Goal: Task Accomplishment & Management: Manage account settings

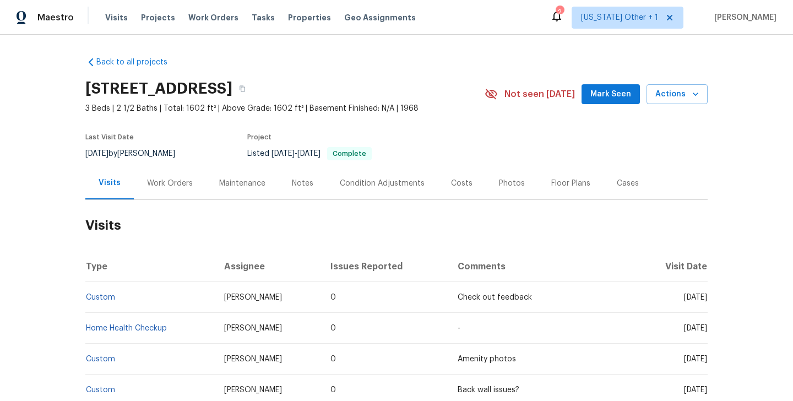
click at [172, 177] on div "Work Orders" at bounding box center [170, 183] width 72 height 33
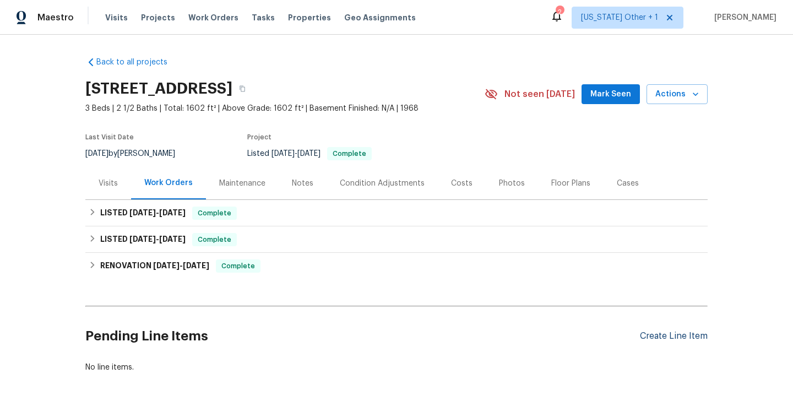
click at [655, 338] on div "Create Line Item" at bounding box center [674, 336] width 68 height 10
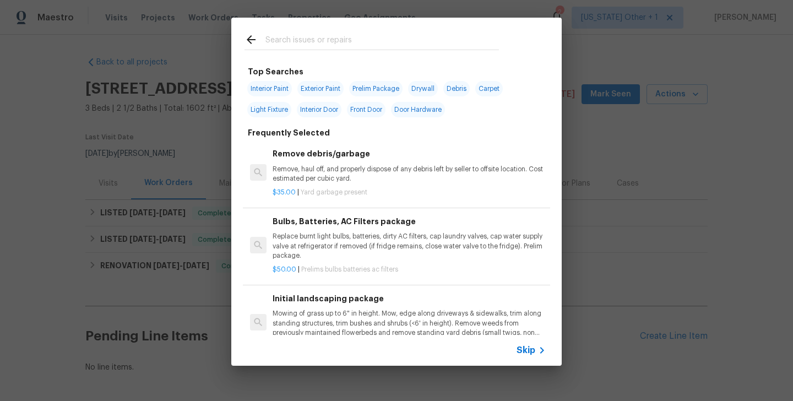
click at [526, 349] on span "Skip" at bounding box center [526, 350] width 19 height 11
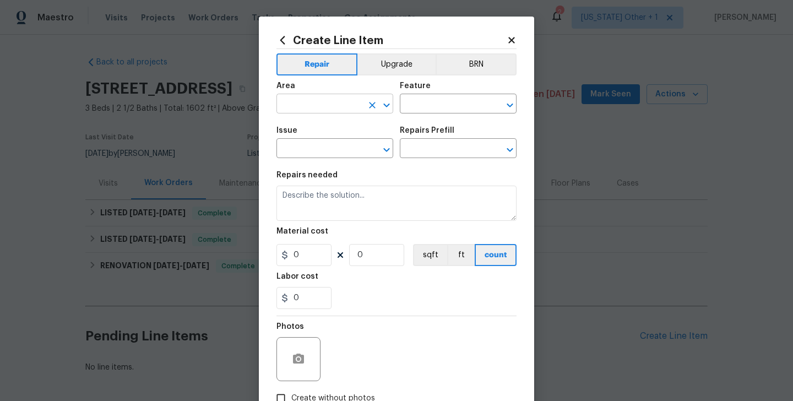
click at [289, 111] on input "text" at bounding box center [320, 104] width 86 height 17
click at [296, 137] on li "Kitchen" at bounding box center [335, 130] width 117 height 18
type input "Kitchen"
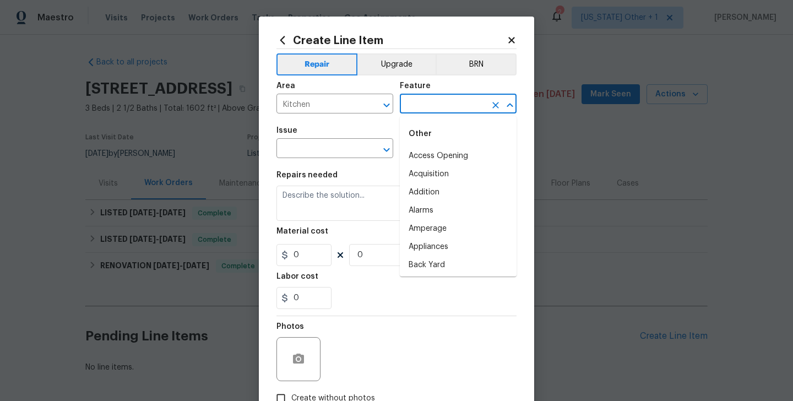
click at [448, 106] on input "text" at bounding box center [443, 104] width 86 height 17
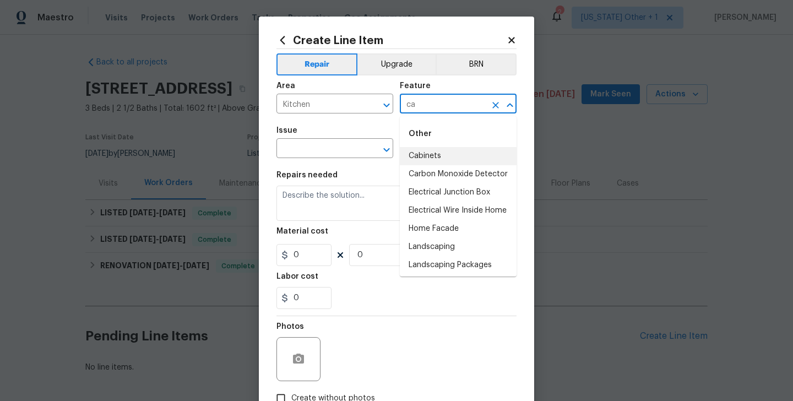
click at [453, 152] on li "Cabinets" at bounding box center [458, 156] width 117 height 18
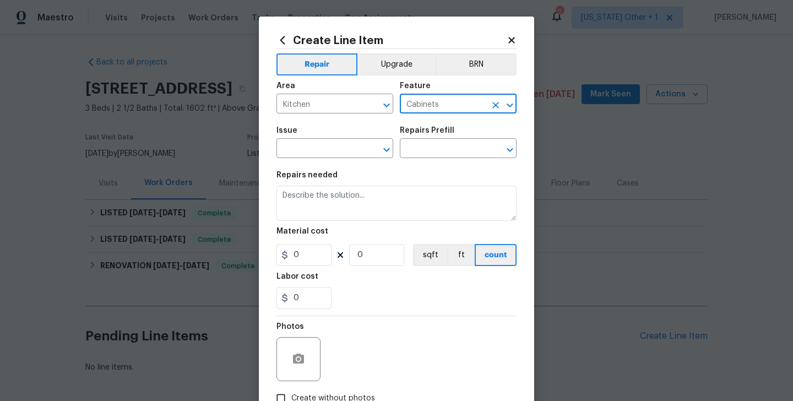
type input "Cabinets"
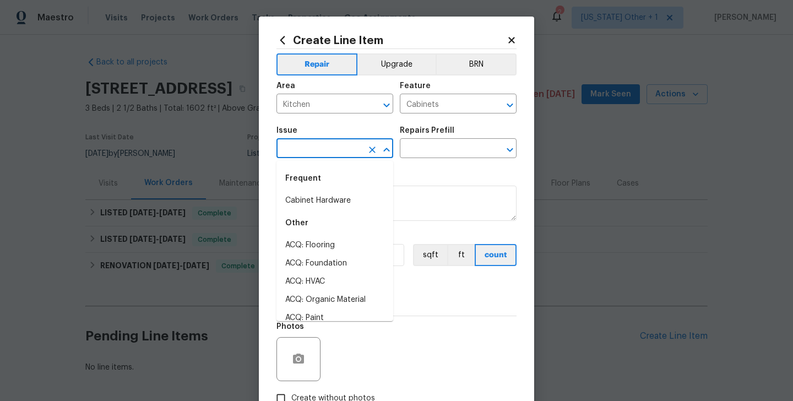
click at [307, 149] on input "text" at bounding box center [320, 149] width 86 height 17
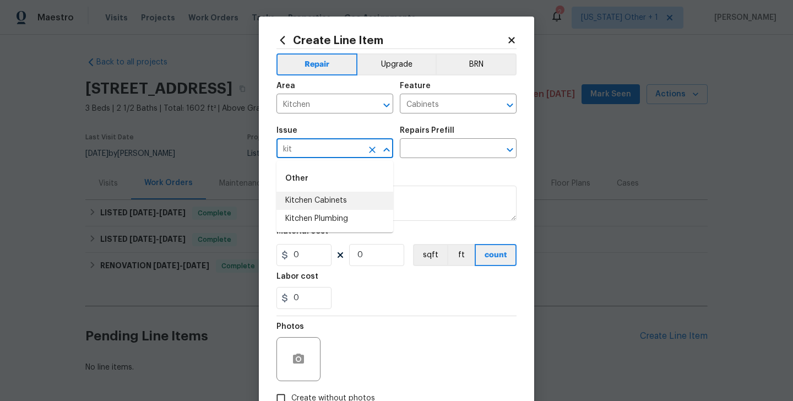
click at [304, 204] on li "Kitchen Cabinets" at bounding box center [335, 201] width 117 height 18
type input "Kitchen Cabinets"
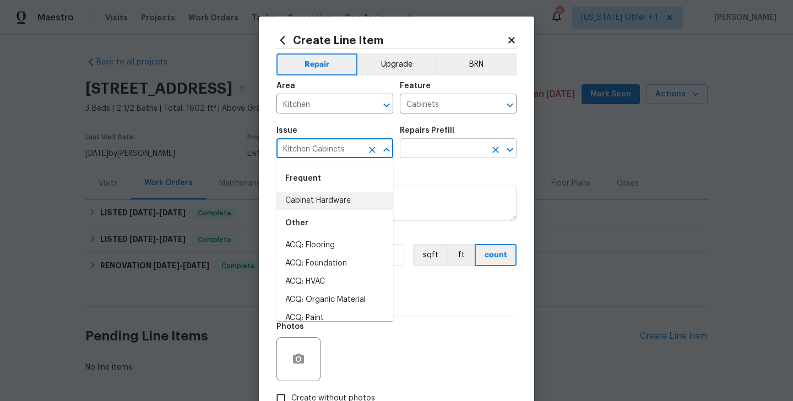
click at [423, 152] on input "text" at bounding box center [443, 149] width 86 height 17
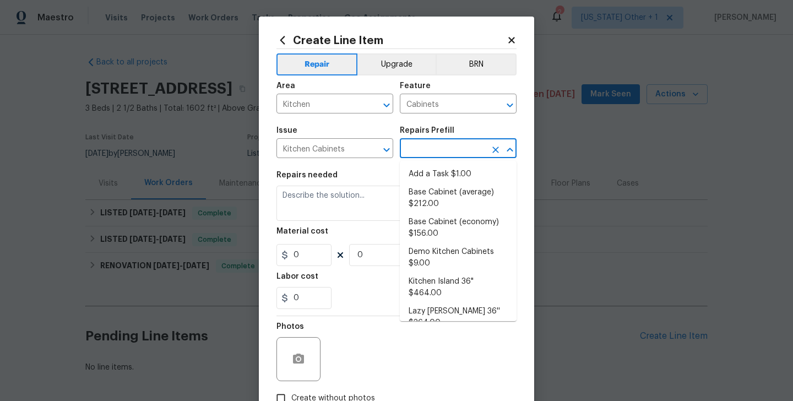
click at [423, 152] on input "text" at bounding box center [443, 149] width 86 height 17
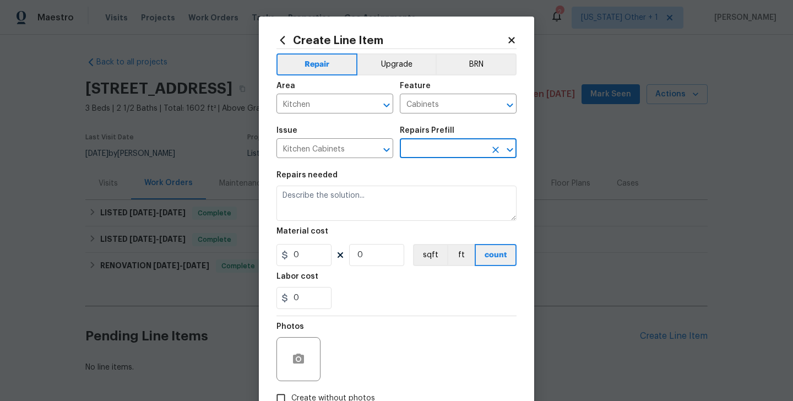
click at [419, 152] on input "text" at bounding box center [443, 149] width 86 height 17
type input "mo"
click at [425, 168] on li "Demo Kitchen Cabinets $9.00" at bounding box center [458, 180] width 117 height 30
type input "Demo Kitchen Cabinets $9.00"
type textarea "Mask/protect areas to be salvaged. Demo kitchen cabinets as outlined by the PM.…"
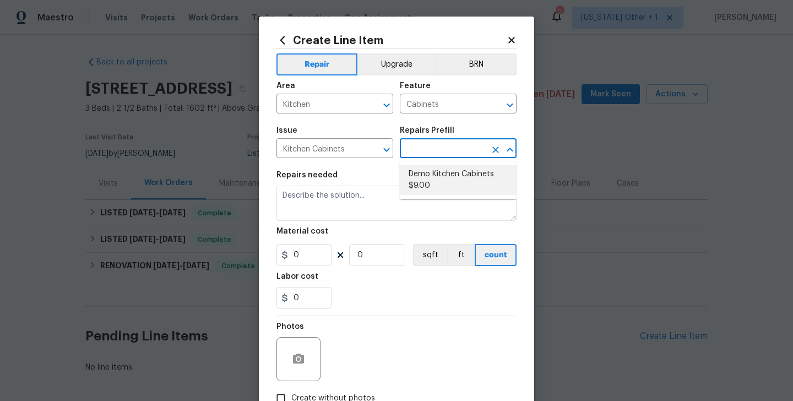
type input "9"
type input "1"
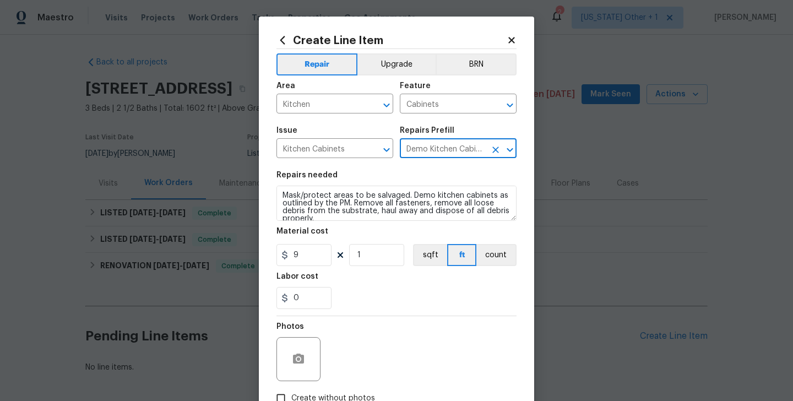
type input "Demo Kitchen Cabinets $9.00"
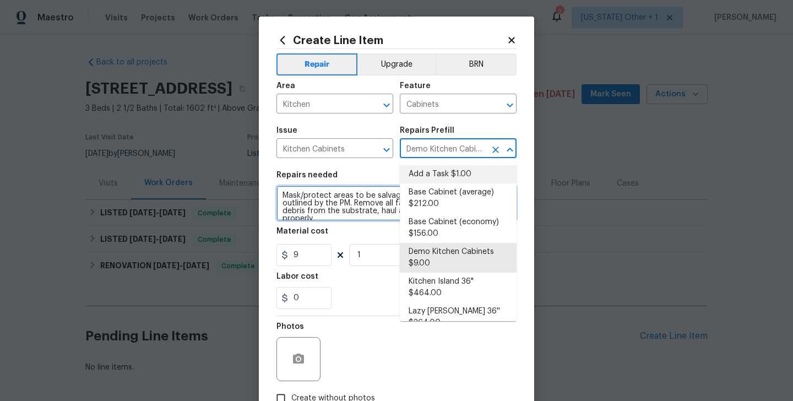
click at [317, 216] on textarea "Mask/protect areas to be salvaged. Demo kitchen cabinets as outlined by the PM.…" at bounding box center [397, 203] width 240 height 35
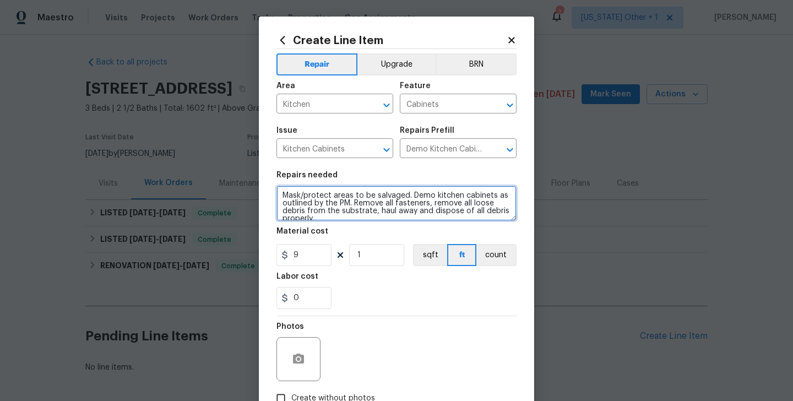
click at [317, 216] on textarea "Mask/protect areas to be salvaged. Demo kitchen cabinets as outlined by the PM.…" at bounding box center [397, 203] width 240 height 35
paste textarea "Received feedback mold under kitchen sink. #lwoleak Conduct a thorough inspecti…"
drag, startPoint x: 316, startPoint y: 202, endPoint x: 283, endPoint y: 202, distance: 32.5
click at [283, 202] on textarea "Received feedback mold under kitchen sink. #lwoleak Conduct a thorough inspecti…" at bounding box center [397, 203] width 240 height 35
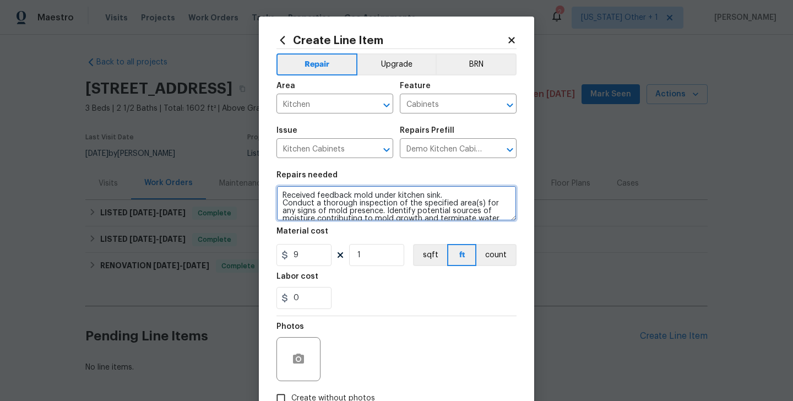
click at [283, 196] on textarea "Received feedback mold under kitchen sink. Conduct a thorough inspection of the…" at bounding box center [397, 203] width 240 height 35
paste textarea "#lwoleak"
type textarea "#lwoleak Received feedback mold under kitchen sink. Conduct a thorough inspecti…"
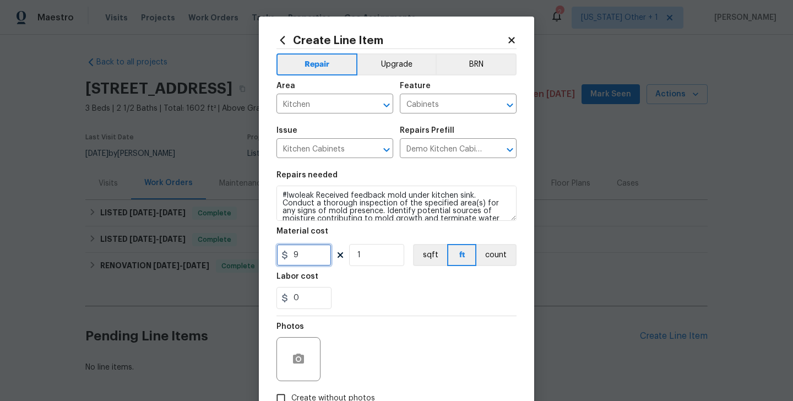
click at [305, 252] on input "9" at bounding box center [304, 255] width 55 height 22
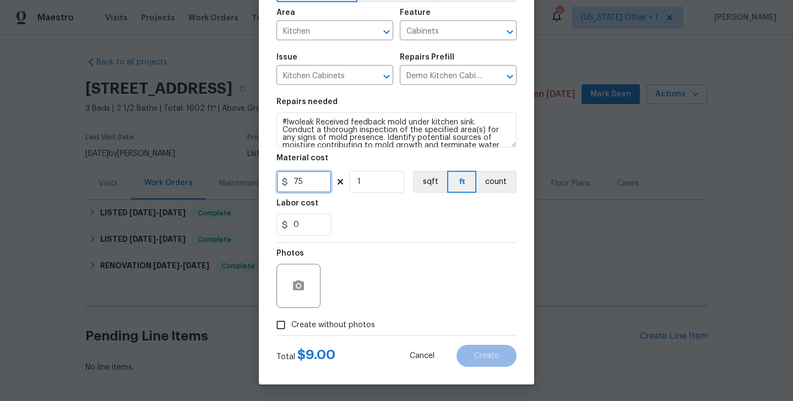
type input "75"
click at [312, 334] on label "Create without photos" at bounding box center [323, 325] width 105 height 21
click at [291, 334] on input "Create without photos" at bounding box center [281, 325] width 21 height 21
checkbox input "true"
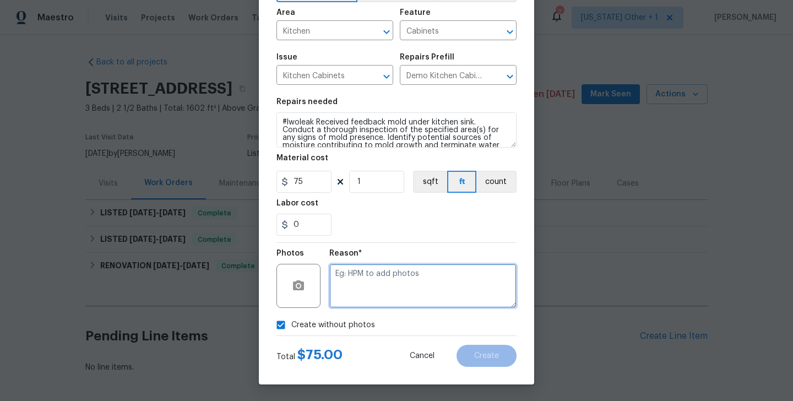
click at [414, 294] on textarea at bounding box center [422, 286] width 187 height 44
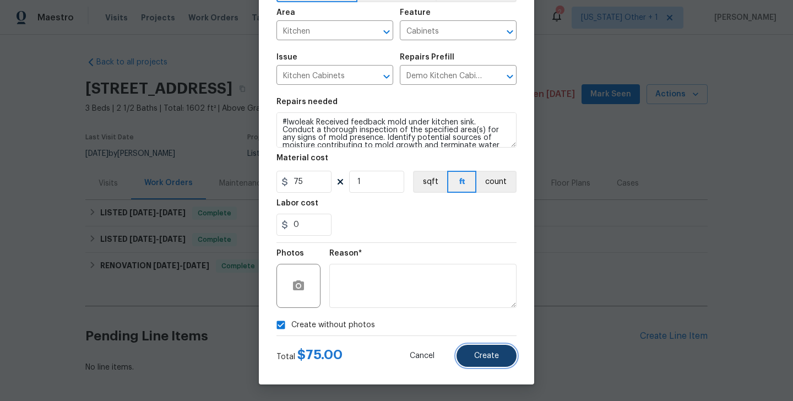
click at [491, 354] on span "Create" at bounding box center [486, 356] width 25 height 8
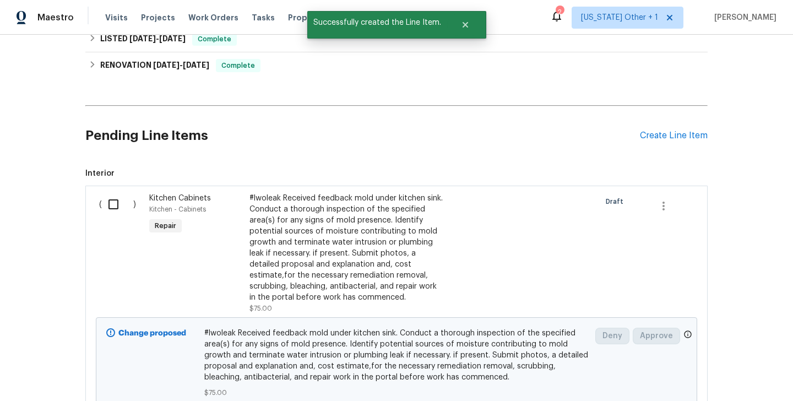
scroll to position [294, 0]
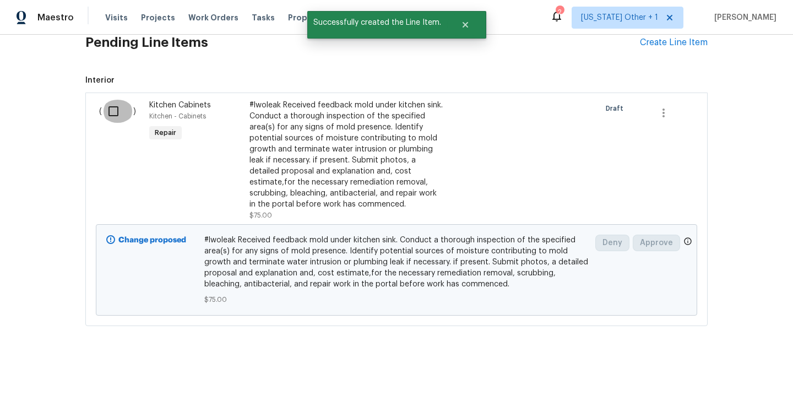
click at [118, 117] on input "checkbox" at bounding box center [117, 111] width 31 height 23
checkbox input "true"
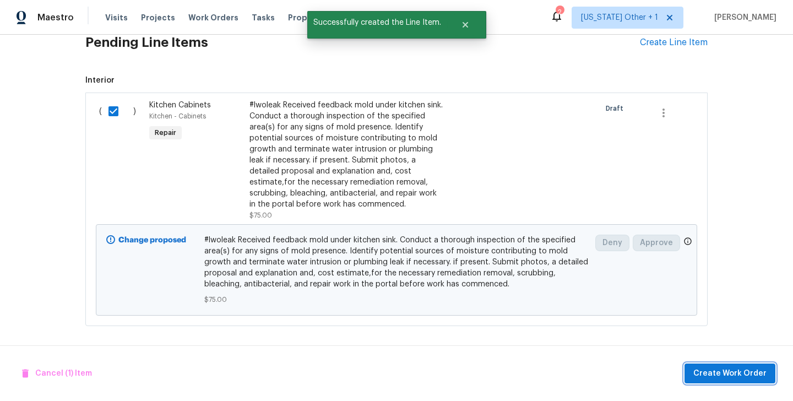
click at [727, 371] on span "Create Work Order" at bounding box center [730, 374] width 73 height 14
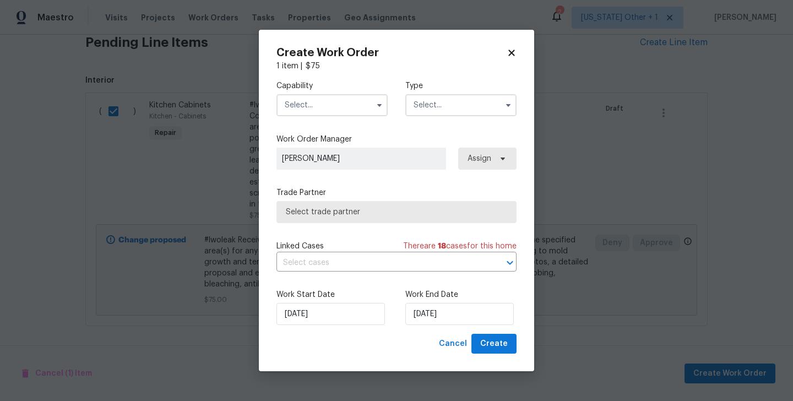
click at [306, 105] on input "text" at bounding box center [332, 105] width 111 height 22
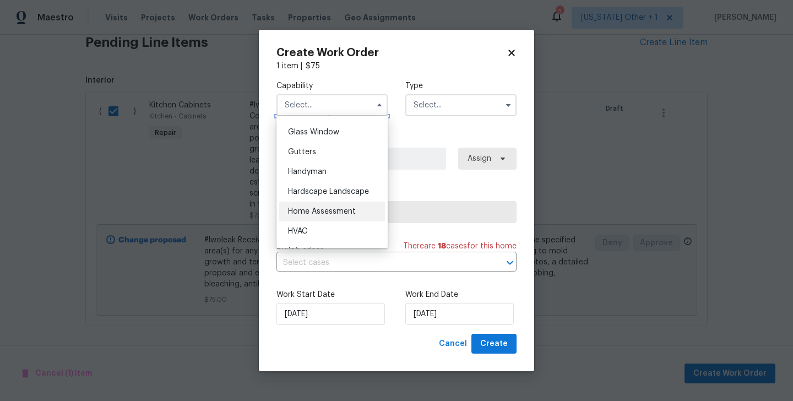
scroll to position [563, 0]
click at [314, 169] on span "Handyman" at bounding box center [307, 171] width 39 height 8
type input "Handyman"
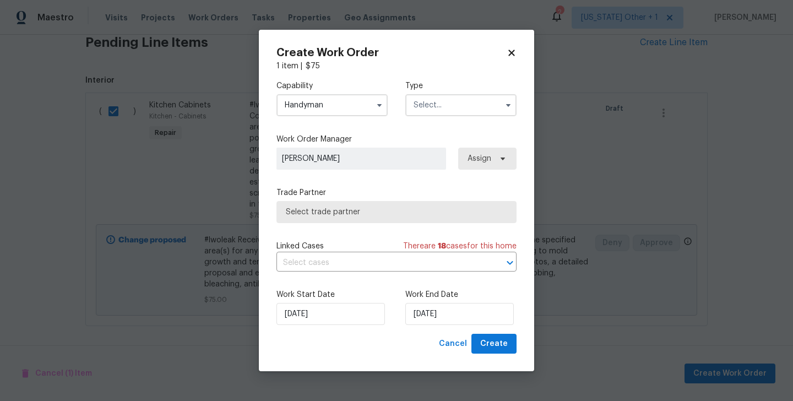
click at [440, 106] on input "text" at bounding box center [461, 105] width 111 height 22
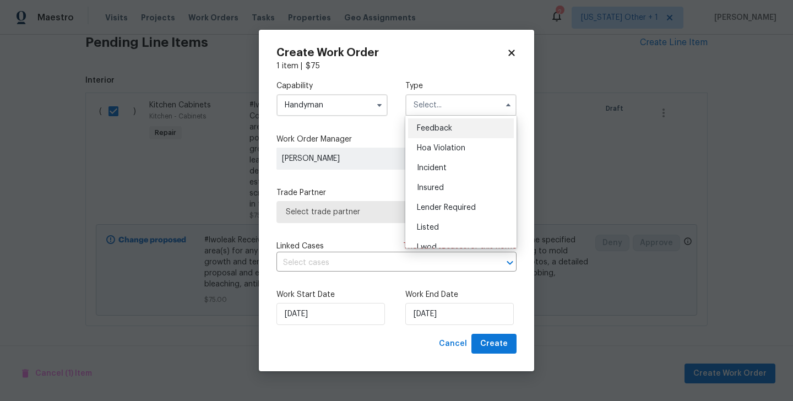
click at [438, 132] on div "Feedback" at bounding box center [461, 128] width 106 height 20
type input "Feedback"
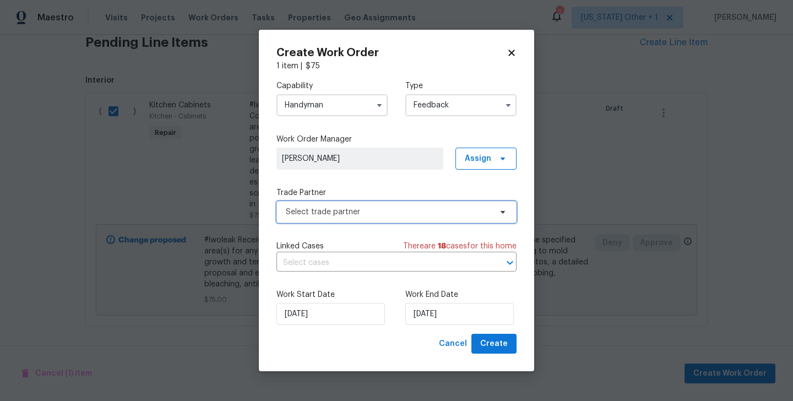
click at [366, 212] on span "Select trade partner" at bounding box center [389, 212] width 206 height 11
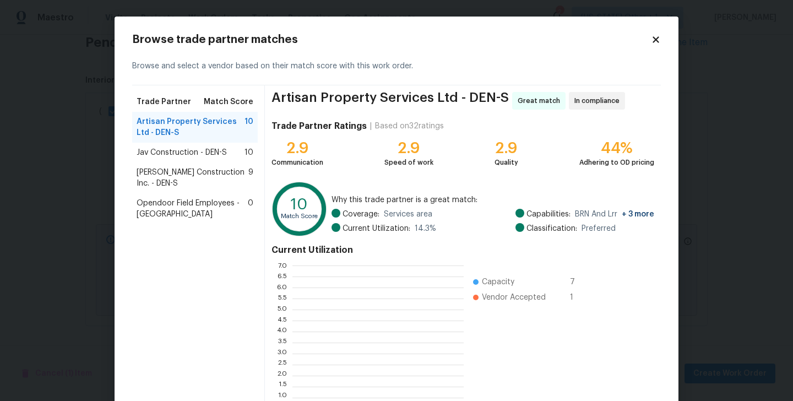
scroll to position [154, 171]
click at [175, 176] on span "Hanson Construction Inc. - DEN-S" at bounding box center [193, 178] width 112 height 22
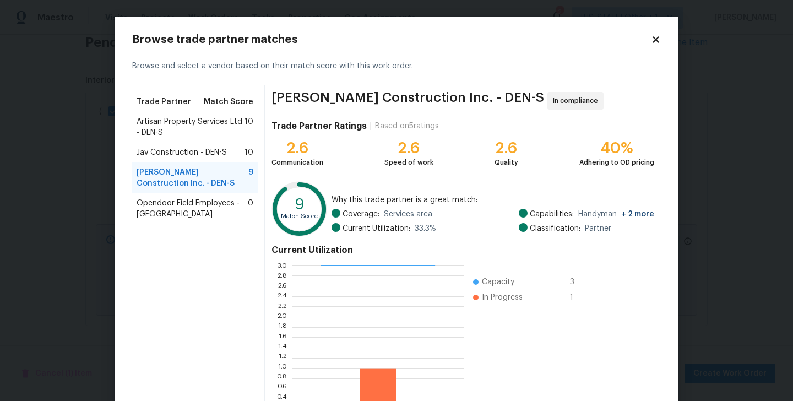
scroll to position [85, 0]
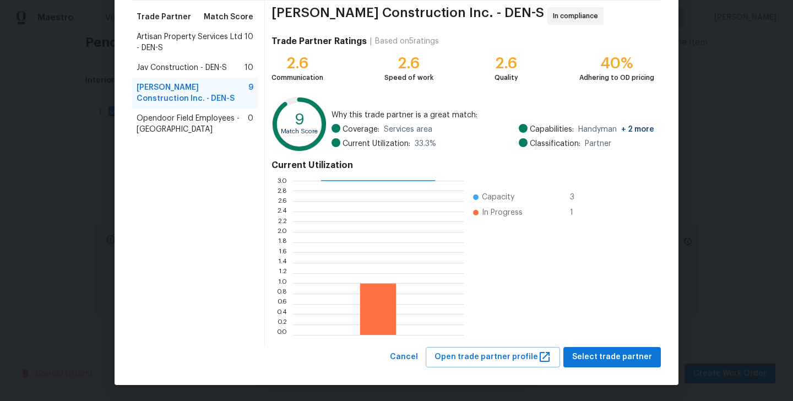
click at [176, 42] on span "Artisan Property Services Ltd - DEN-S" at bounding box center [191, 42] width 108 height 22
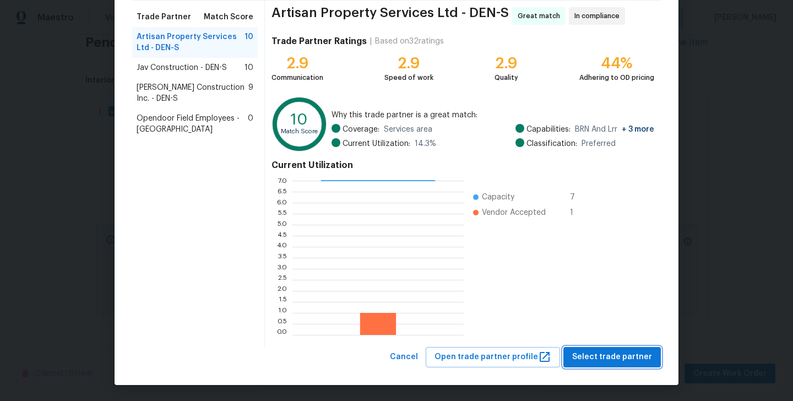
click at [622, 359] on span "Select trade partner" at bounding box center [612, 357] width 80 height 14
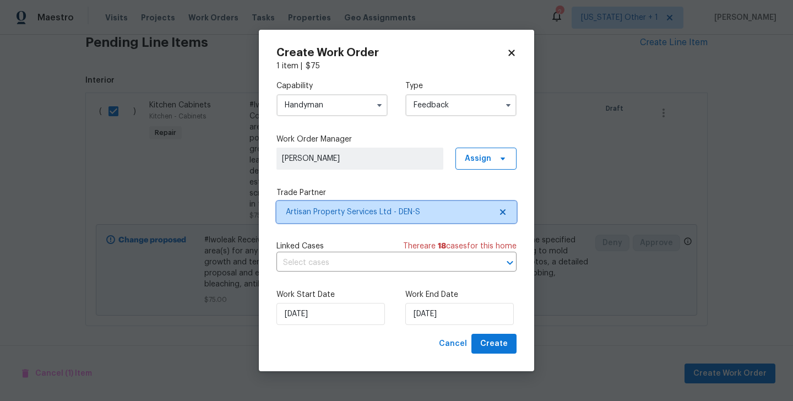
scroll to position [0, 0]
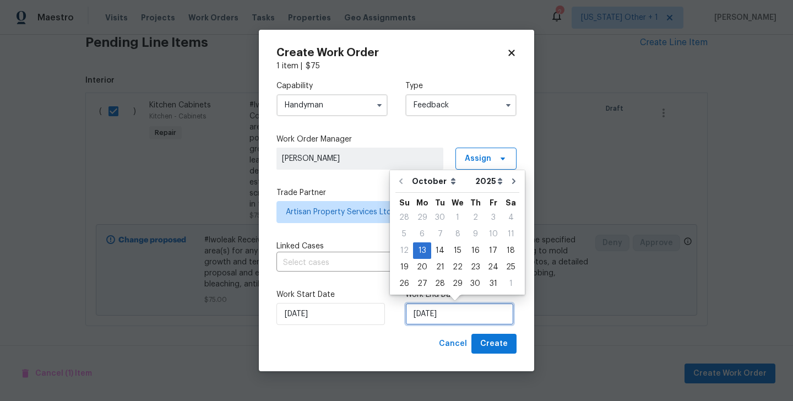
click at [455, 305] on input "13/10/2025" at bounding box center [460, 314] width 109 height 22
click at [460, 251] on div "15" at bounding box center [458, 250] width 18 height 15
type input "15/10/2025"
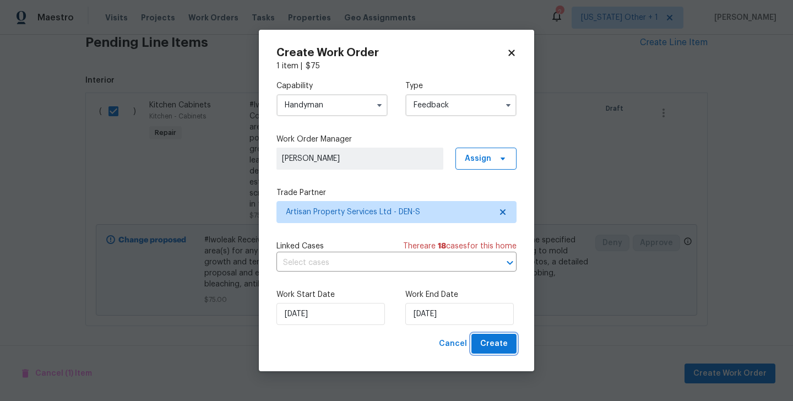
click at [482, 340] on button "Create" at bounding box center [494, 344] width 45 height 20
checkbox input "false"
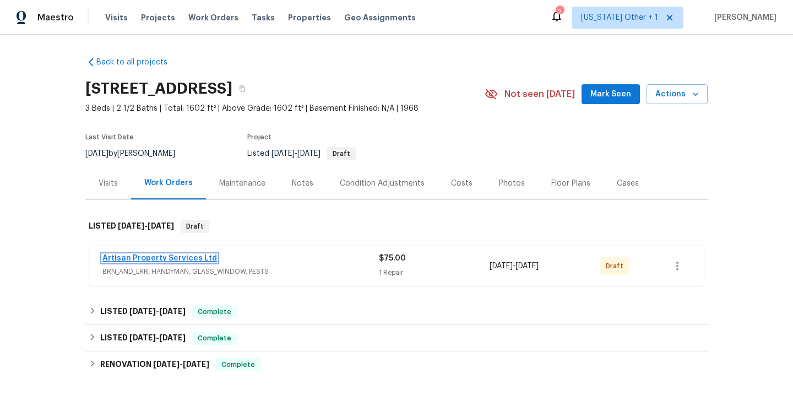
click at [154, 255] on link "Artisan Property Services Ltd" at bounding box center [159, 259] width 115 height 8
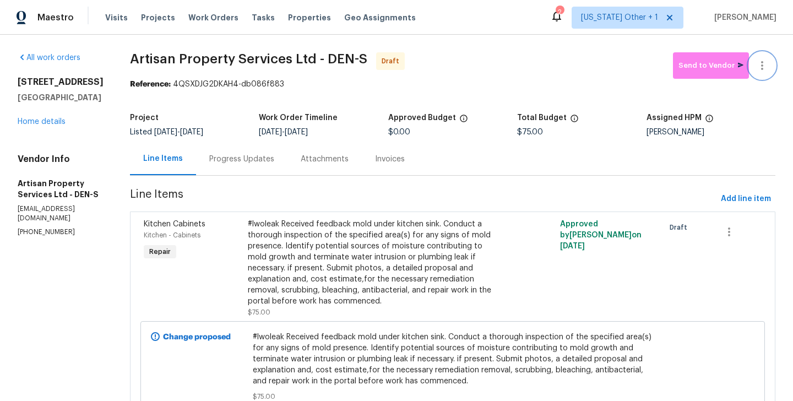
click at [765, 58] on button "button" at bounding box center [762, 65] width 26 height 26
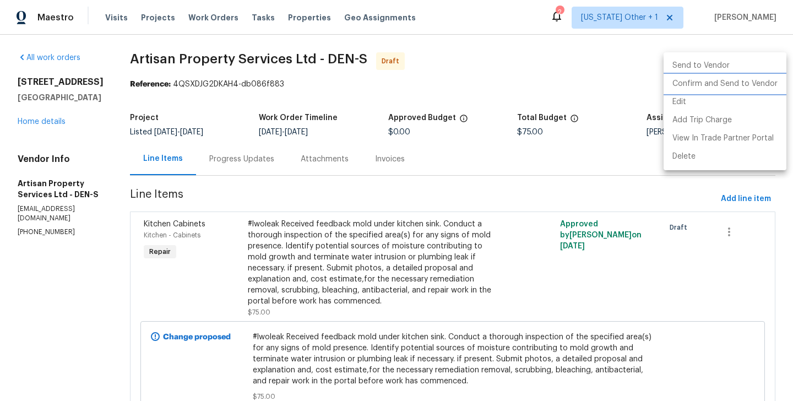
click at [762, 86] on li "Confirm and Send to Vendor" at bounding box center [725, 84] width 123 height 18
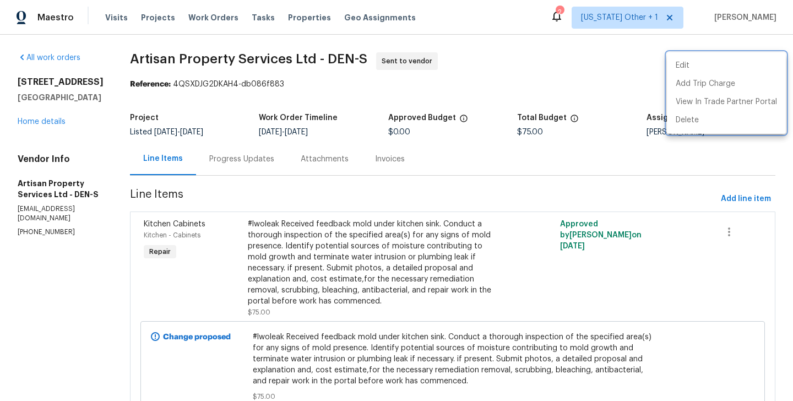
click at [198, 166] on div at bounding box center [396, 200] width 793 height 401
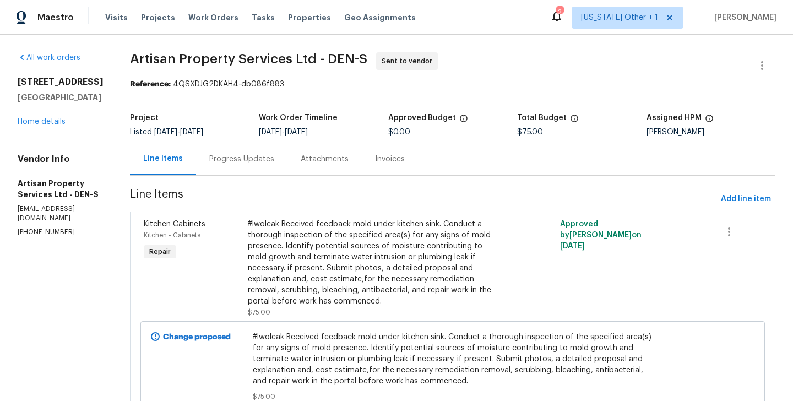
click at [198, 166] on div "Progress Updates" at bounding box center [241, 159] width 91 height 33
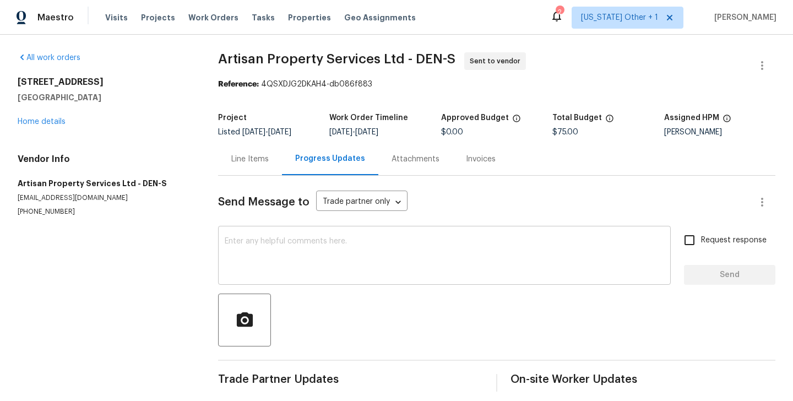
click at [251, 246] on textarea at bounding box center [445, 256] width 440 height 39
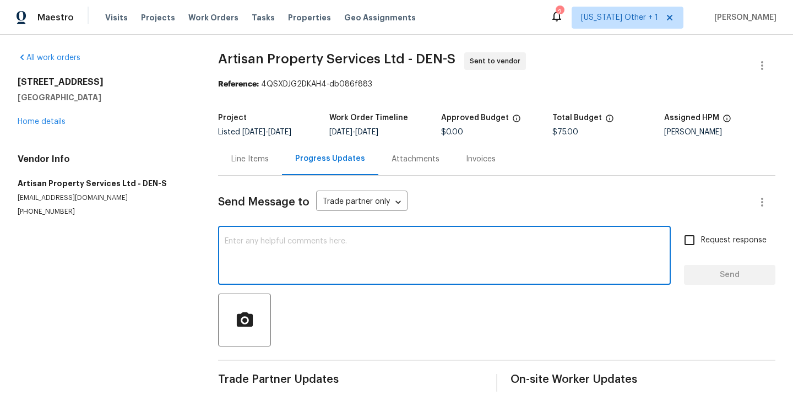
paste textarea "Hi this is Blessida with Opendoor. I’m confirming you received the WO for the p…"
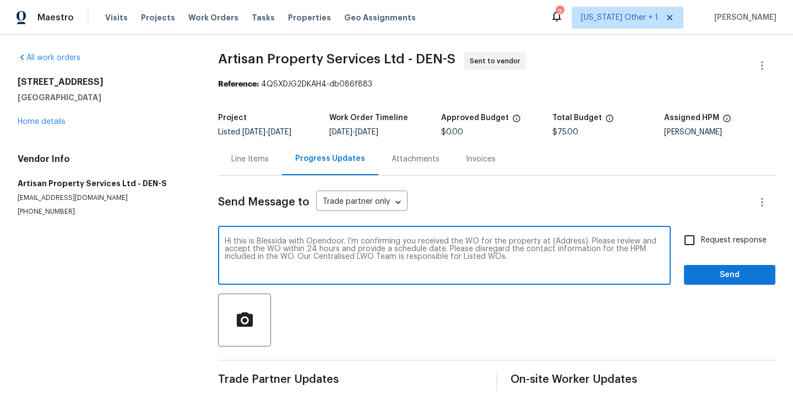
click at [559, 242] on textarea "Hi this is Blessida with Opendoor. I’m confirming you received the WO for the p…" at bounding box center [445, 256] width 440 height 39
paste textarea "630 S Youngfield Ct, Lakewood, CO 80228"
type textarea "Hi this is Blessida with Opendoor. I’m confirming you received the WO for the p…"
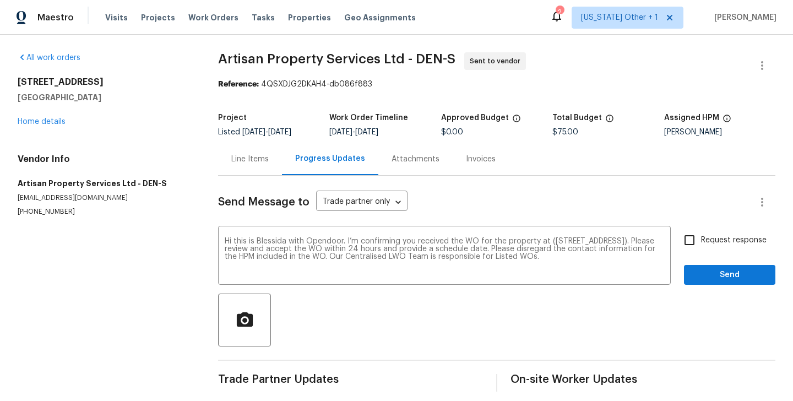
click at [737, 241] on span "Request response" at bounding box center [734, 241] width 66 height 12
click at [701, 241] on input "Request response" at bounding box center [689, 240] width 23 height 23
checkbox input "true"
click at [707, 284] on button "Send" at bounding box center [729, 275] width 91 height 20
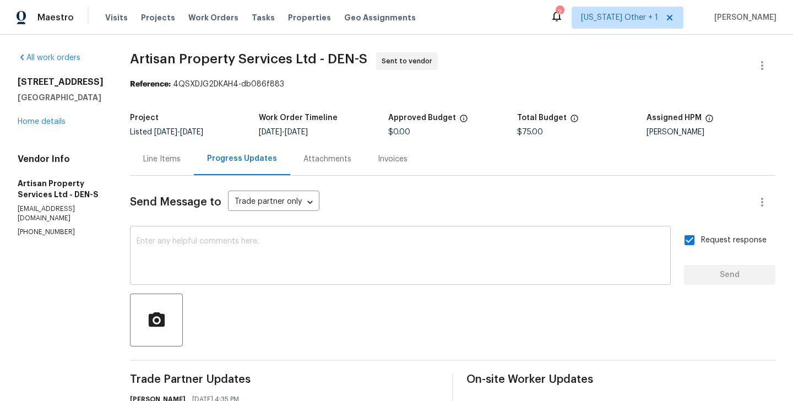
click at [295, 248] on textarea at bounding box center [401, 256] width 528 height 39
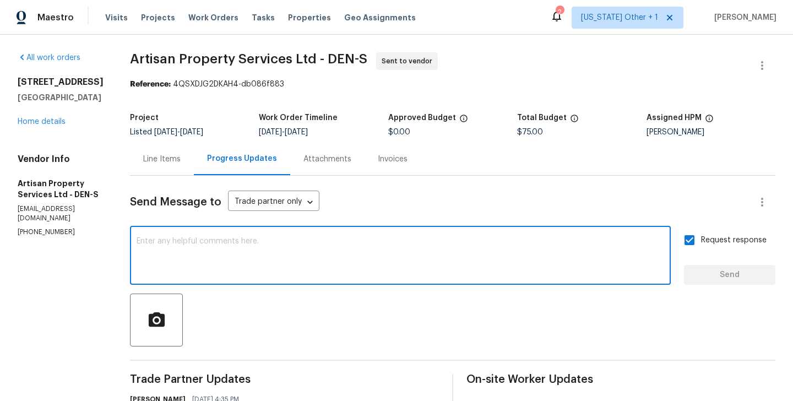
paste textarea "The Work Orders must include before-photos (both close-up and wide-angle) and a…"
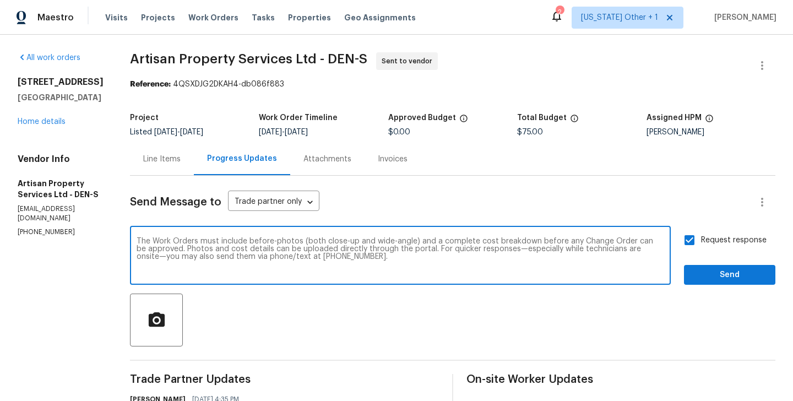
type textarea "The Work Orders must include before-photos (both close-up and wide-angle) and a…"
click at [689, 269] on button "Send" at bounding box center [729, 275] width 91 height 20
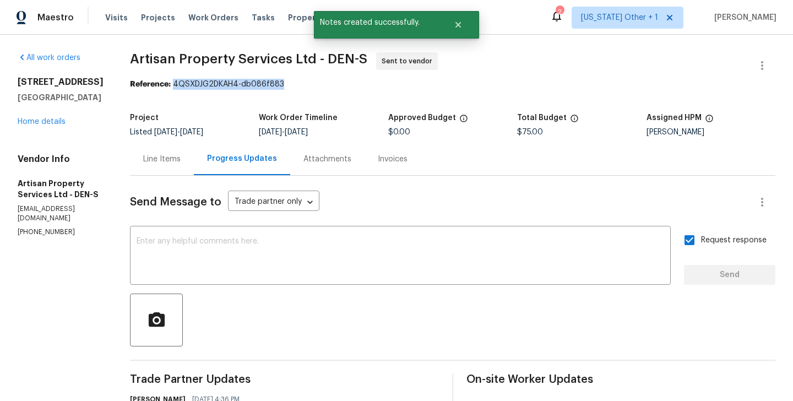
drag, startPoint x: 170, startPoint y: 85, endPoint x: 336, endPoint y: 85, distance: 166.4
click at [336, 85] on div "Reference: 4QSXDJG2DKAH4-db086f883" at bounding box center [453, 84] width 646 height 11
copy div "4QSXDJG2DKAH4-db086f883"
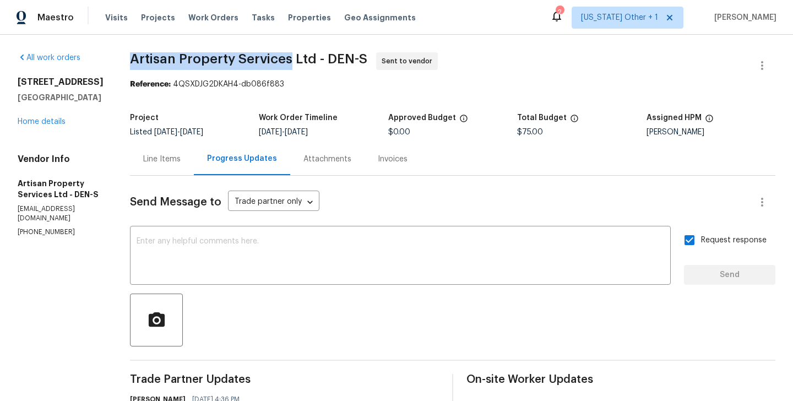
drag, startPoint x: 130, startPoint y: 59, endPoint x: 283, endPoint y: 62, distance: 153.2
click at [283, 62] on span "Artisan Property Services Ltd - DEN-S" at bounding box center [248, 58] width 237 height 13
copy span "Artisan Property Services"
click at [50, 126] on link "Home details" at bounding box center [42, 122] width 48 height 8
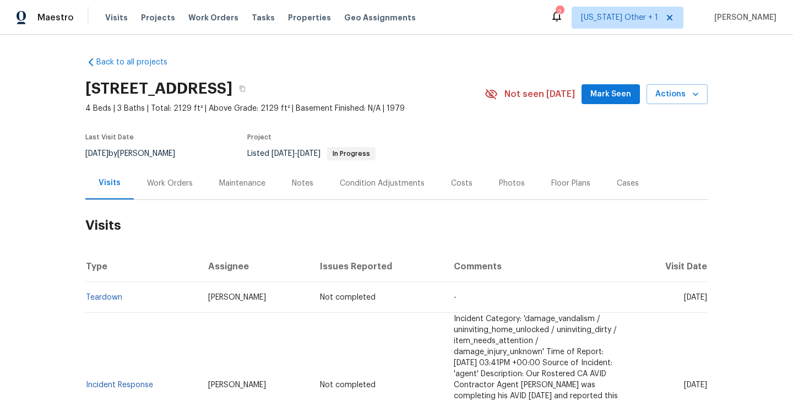
click at [190, 175] on div "Work Orders" at bounding box center [170, 183] width 72 height 33
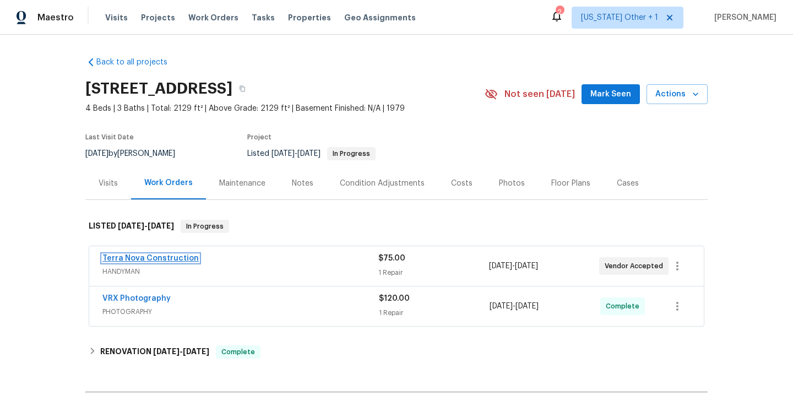
click at [172, 257] on link "Terra Nova Construction" at bounding box center [150, 259] width 96 height 8
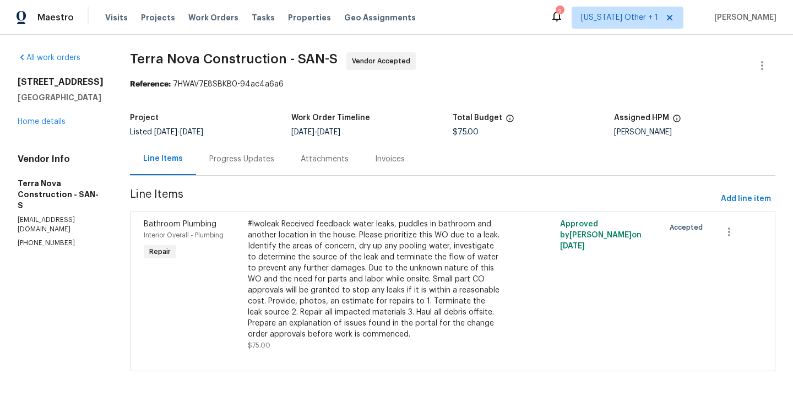
click at [269, 169] on div "Progress Updates" at bounding box center [241, 159] width 91 height 33
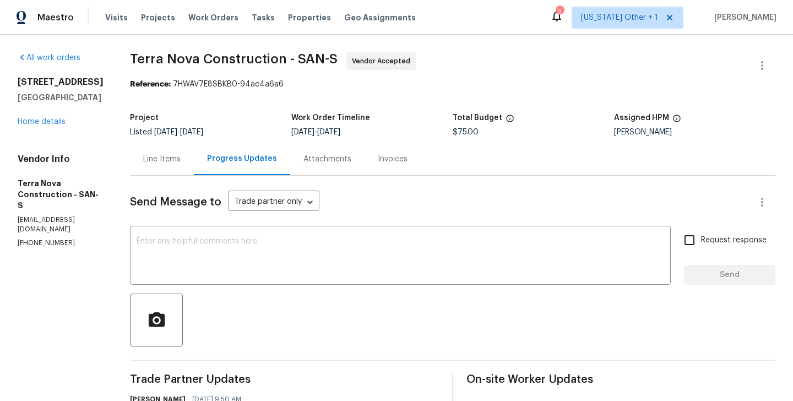
click at [52, 236] on section "All work orders 5989 Chaumont Dr San Diego, CA 92114 Home details Vendor Info T…" at bounding box center [61, 378] width 86 height 653
copy p "(562) 832-8884"
click at [223, 259] on textarea at bounding box center [401, 256] width 528 height 39
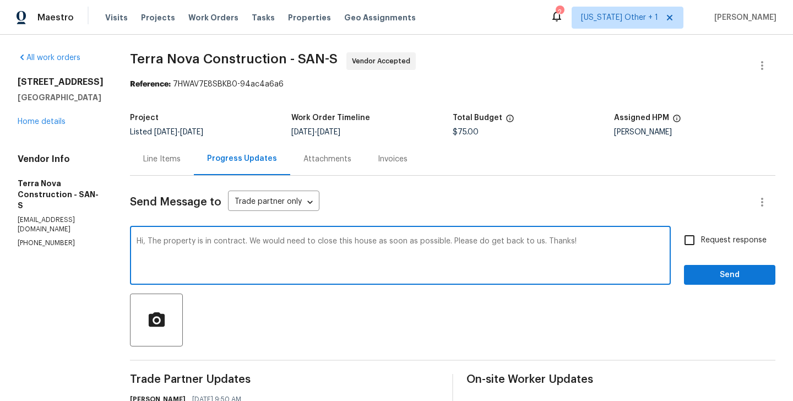
type textarea "Hi, The property is in contract. We would need to close this house as soon as p…"
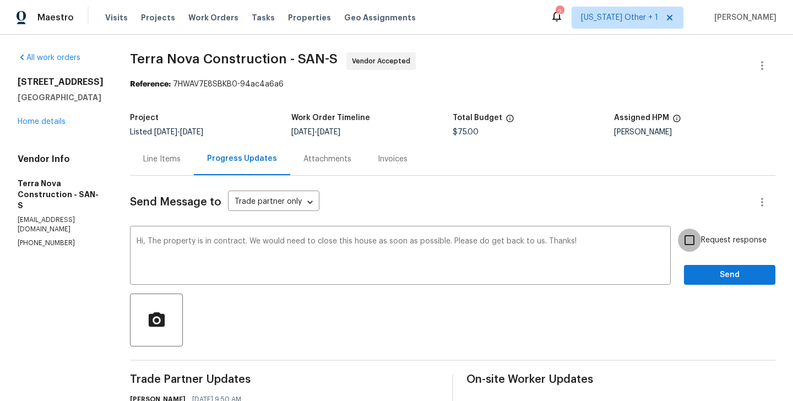
click at [689, 233] on input "Request response" at bounding box center [689, 240] width 23 height 23
checkbox input "true"
click at [692, 271] on button "Send" at bounding box center [729, 275] width 91 height 20
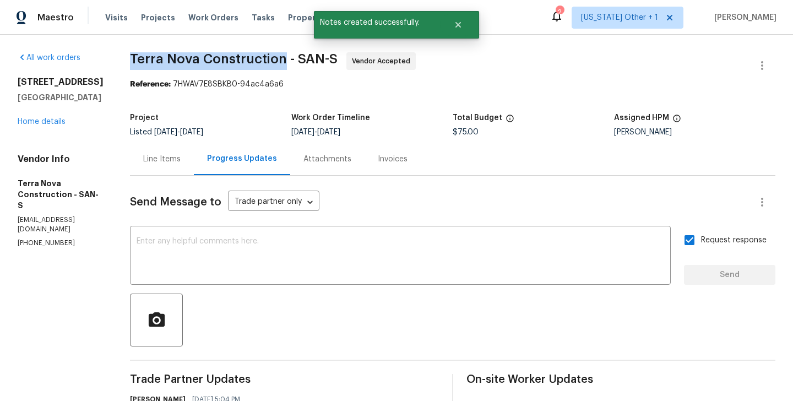
drag, startPoint x: 148, startPoint y: 52, endPoint x: 313, endPoint y: 55, distance: 165.3
click at [313, 55] on div "All work orders 5989 Chaumont Dr San Diego, CA 92114 Home details Vendor Info T…" at bounding box center [396, 406] width 793 height 743
copy span "Terra Nova Construction"
click at [42, 116] on div "5989 Chaumont Dr San Diego, CA 92114 Home details" at bounding box center [61, 102] width 86 height 51
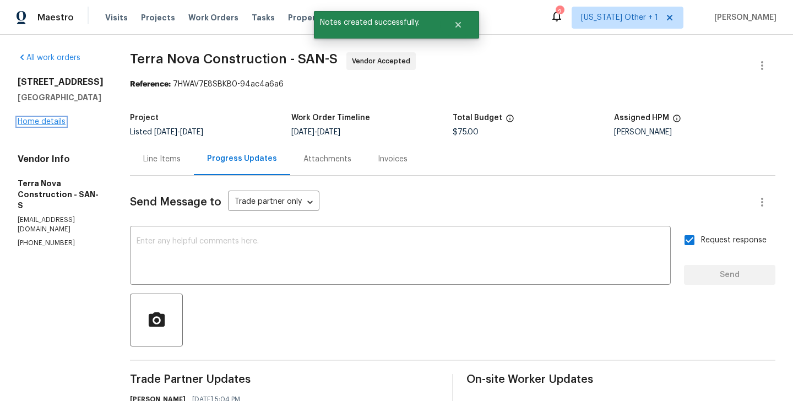
click at [42, 120] on link "Home details" at bounding box center [42, 122] width 48 height 8
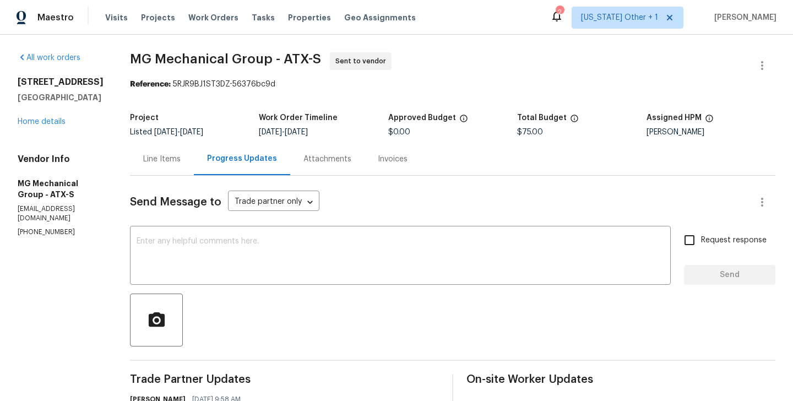
click at [44, 116] on div "[STREET_ADDRESS] Home details" at bounding box center [61, 102] width 86 height 51
click at [34, 123] on link "Home details" at bounding box center [42, 122] width 48 height 8
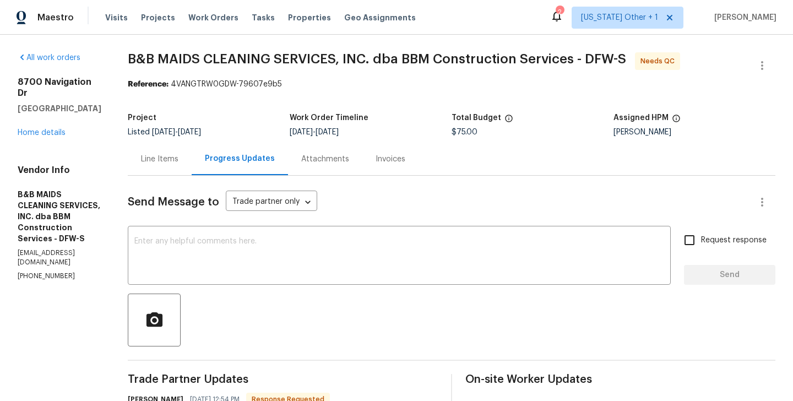
click at [179, 155] on div "Line Items" at bounding box center [159, 159] width 37 height 11
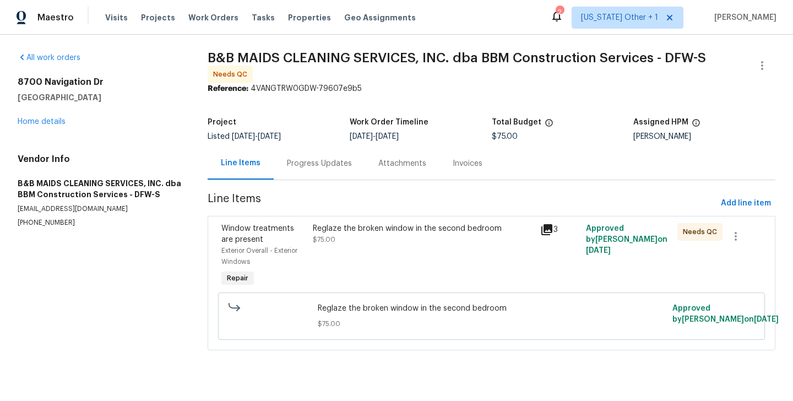
click at [360, 238] on div "Reglaze the broken window in the second bedroom $75.00" at bounding box center [423, 234] width 221 height 22
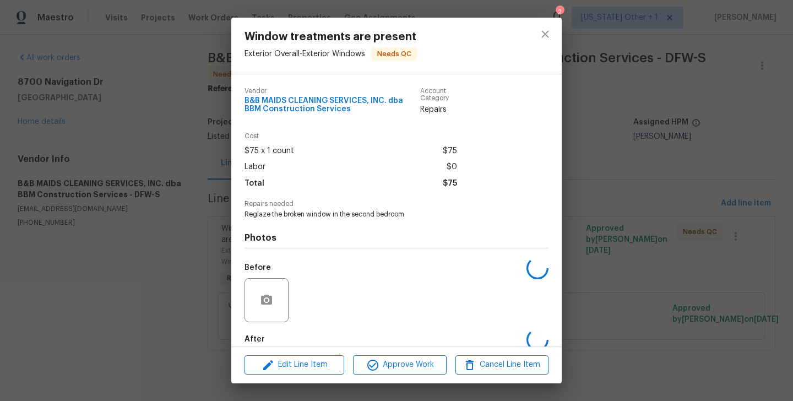
scroll to position [58, 0]
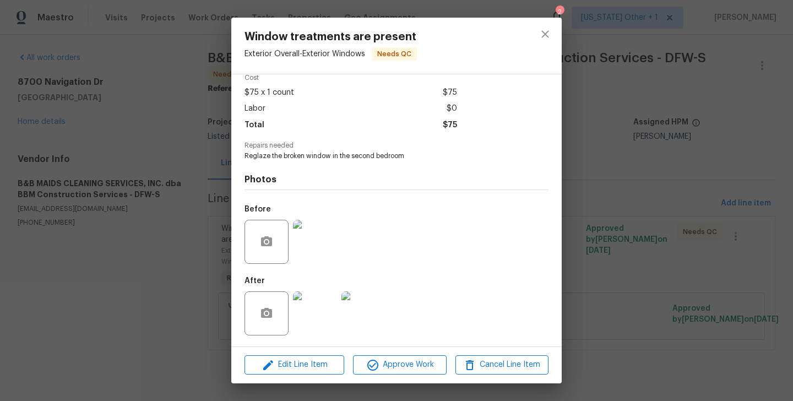
click at [312, 240] on img at bounding box center [315, 242] width 44 height 44
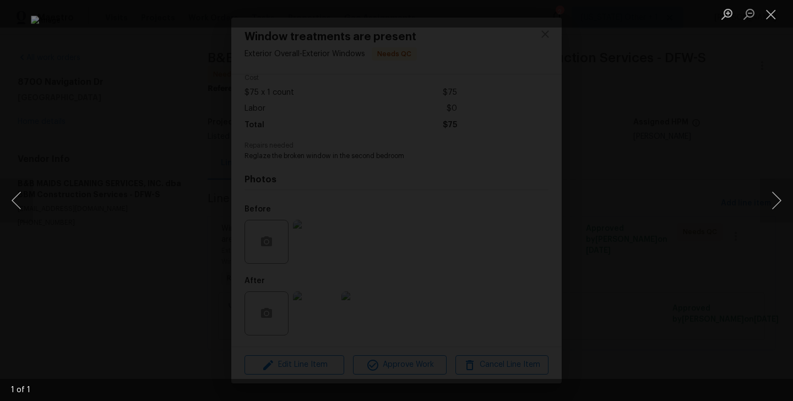
click at [728, 161] on div "Lightbox" at bounding box center [396, 200] width 793 height 401
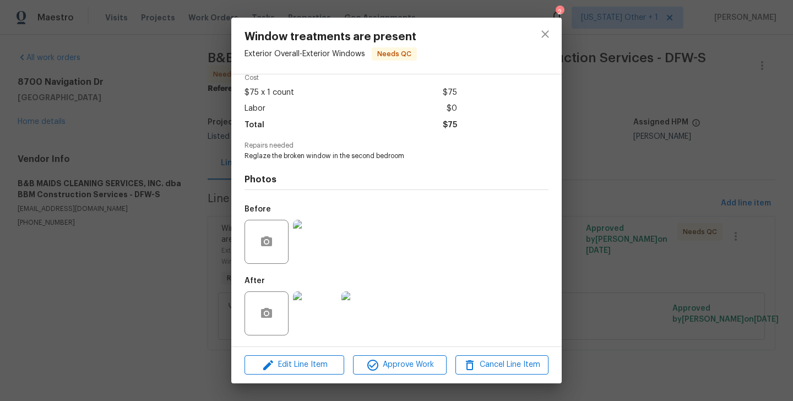
click at [728, 161] on div "Window treatments are present Exterior Overall - Exterior Windows Needs QC Vend…" at bounding box center [396, 200] width 793 height 401
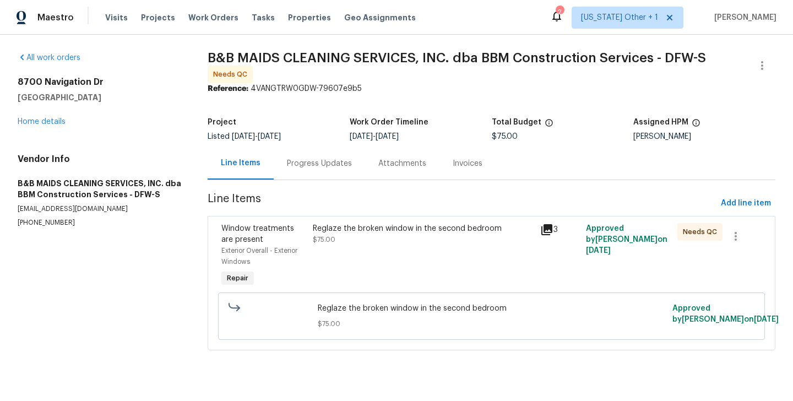
click at [336, 227] on div "Reglaze the broken window in the second bedroom" at bounding box center [423, 228] width 221 height 11
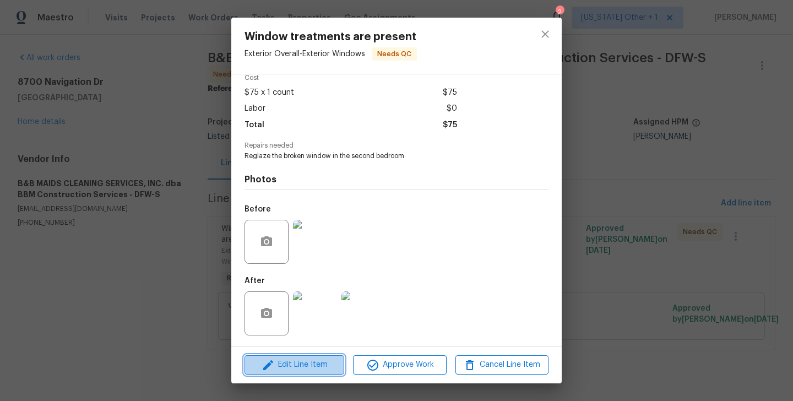
click at [300, 374] on button "Edit Line Item" at bounding box center [295, 364] width 100 height 19
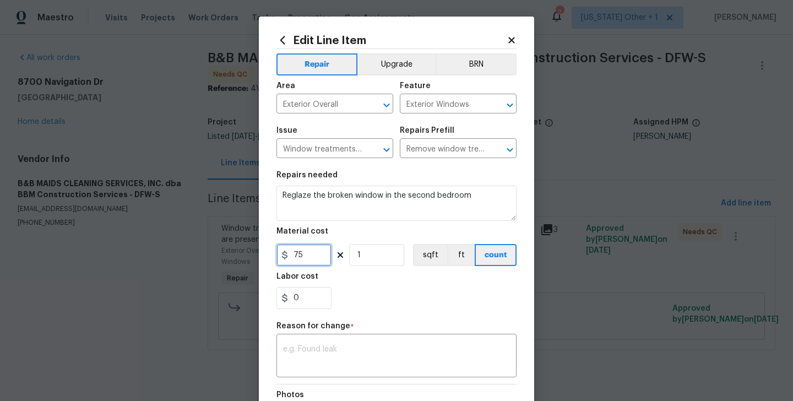
click at [297, 263] on input "75" at bounding box center [304, 255] width 55 height 22
type input "300"
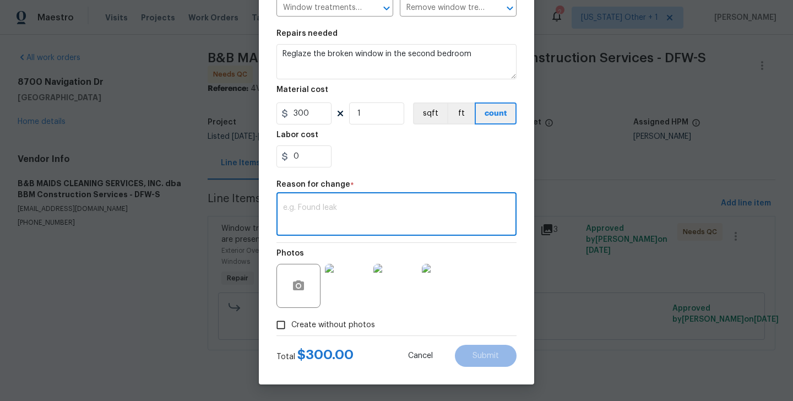
click at [370, 218] on textarea at bounding box center [396, 215] width 227 height 23
paste textarea "(BA) Updated per vendor’s final cost."
type textarea "(BA) Updated per vendor’s final cost."
click at [481, 350] on button "Submit" at bounding box center [486, 356] width 62 height 22
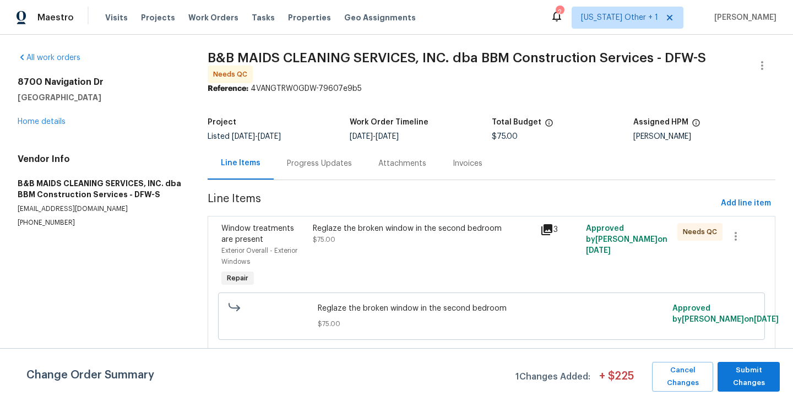
scroll to position [0, 0]
click at [749, 376] on span "Submit Changes" at bounding box center [748, 376] width 51 height 25
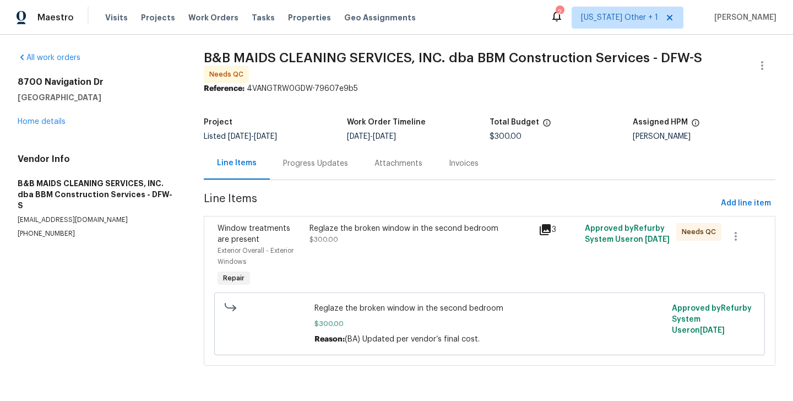
click at [307, 176] on div "Progress Updates" at bounding box center [315, 163] width 91 height 33
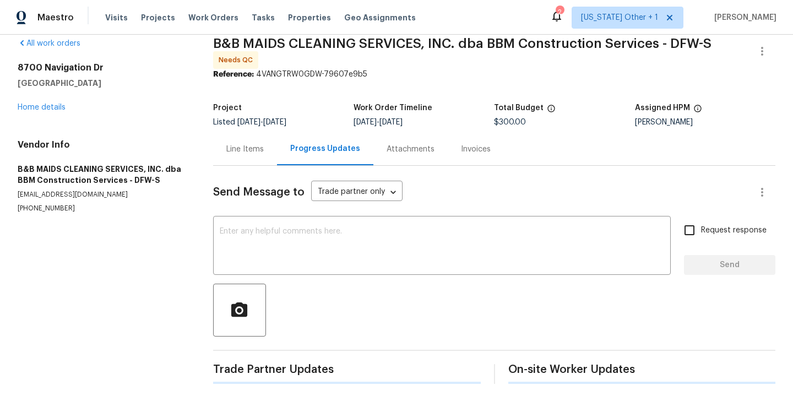
scroll to position [104, 0]
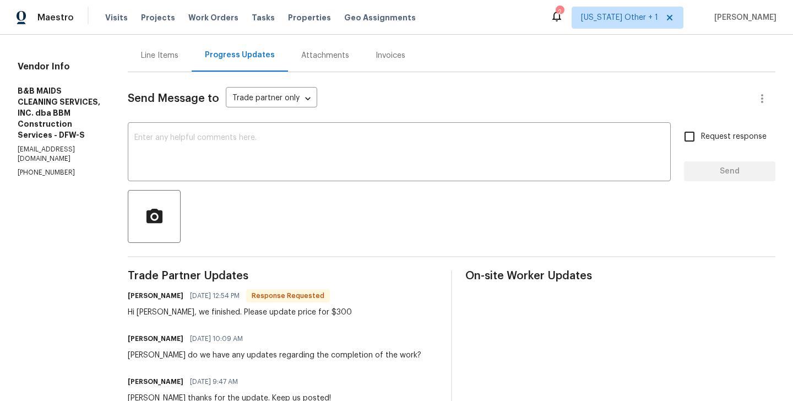
click at [179, 301] on h6 "Allan Nascimento" at bounding box center [156, 295] width 56 height 11
copy h6 "Allan"
click at [228, 177] on div "x ​" at bounding box center [399, 153] width 543 height 56
paste textarea "Allan"
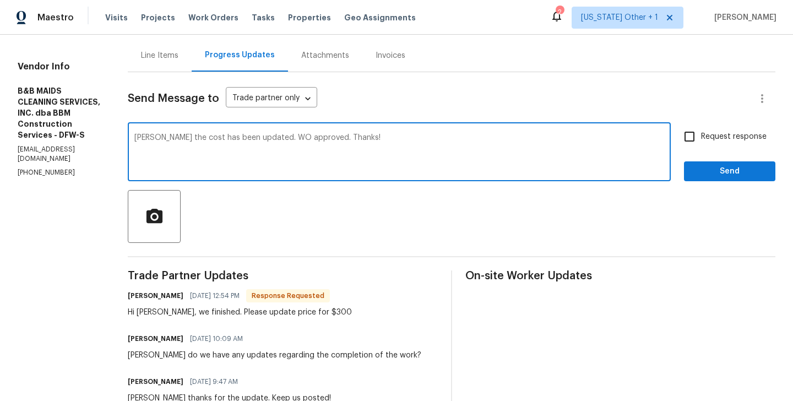
type textarea "Allan the cost has been updated. WO approved. Thanks!"
click at [738, 173] on span "Send" at bounding box center [730, 172] width 74 height 14
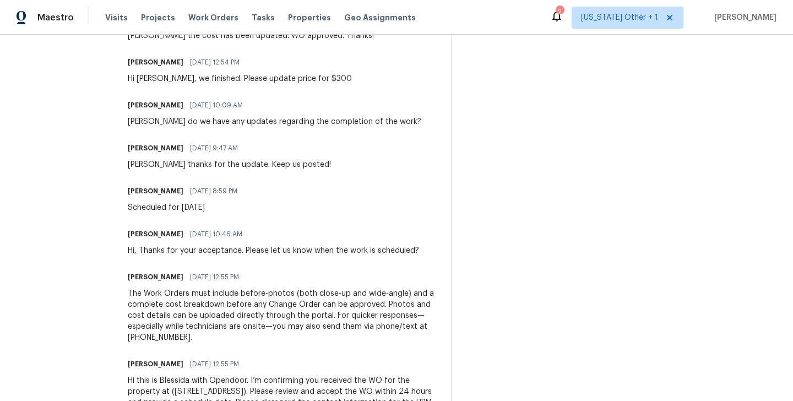
scroll to position [0, 0]
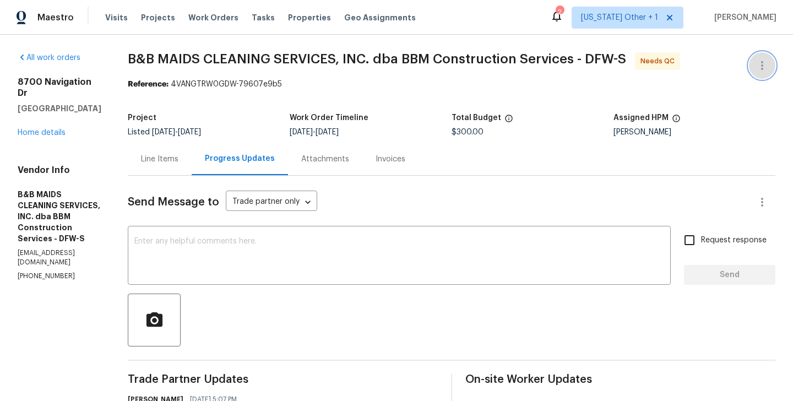
click at [770, 56] on button "button" at bounding box center [762, 65] width 26 height 26
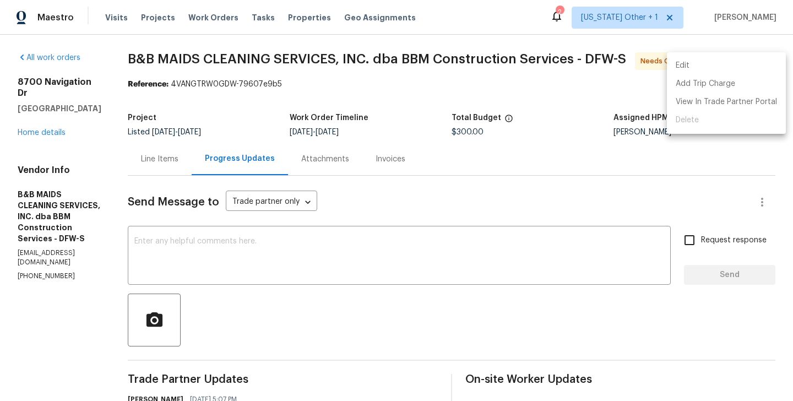
click at [744, 59] on li "Edit" at bounding box center [726, 66] width 119 height 18
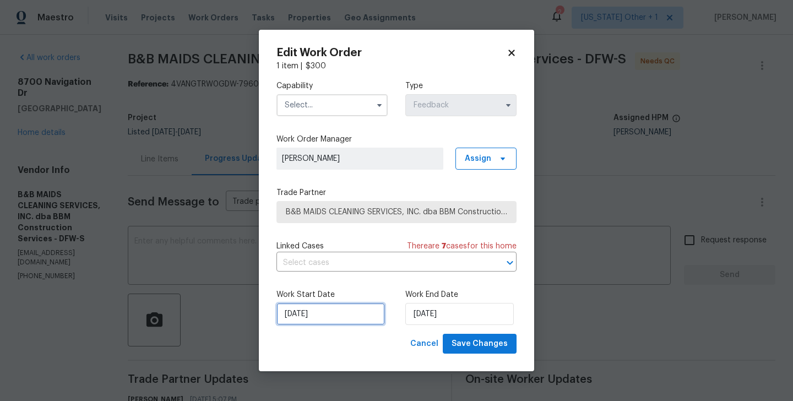
click at [312, 320] on input "11/10/2025" at bounding box center [331, 314] width 109 height 22
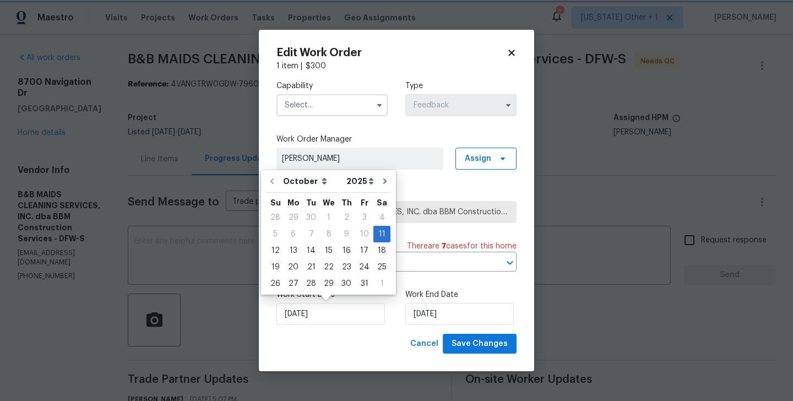
click at [309, 90] on label "Capability" at bounding box center [332, 85] width 111 height 11
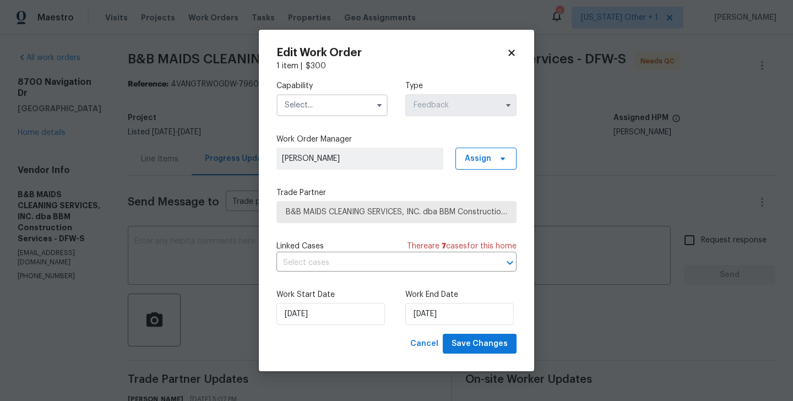
click at [309, 99] on input "text" at bounding box center [332, 105] width 111 height 22
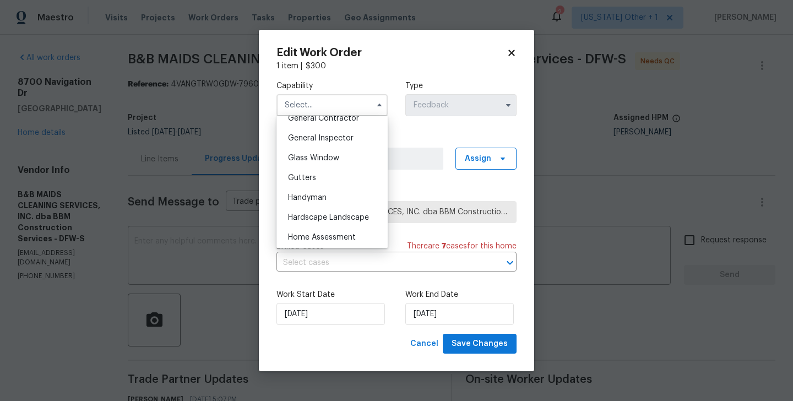
scroll to position [576, 0]
click at [317, 153] on div "Handyman" at bounding box center [332, 158] width 106 height 20
type input "Handyman"
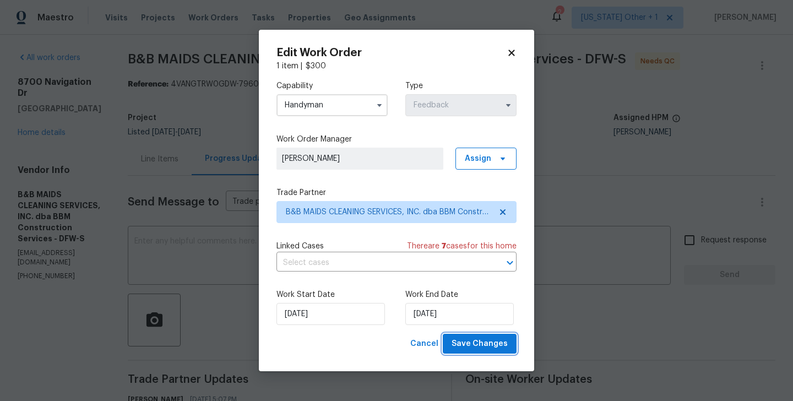
click at [502, 346] on span "Save Changes" at bounding box center [480, 344] width 56 height 14
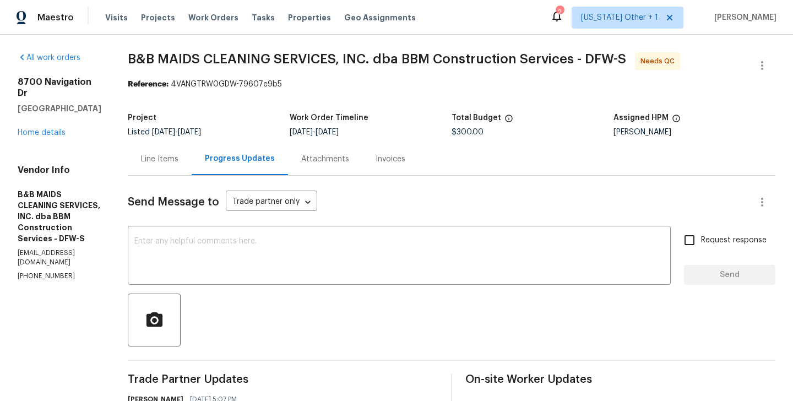
click at [192, 170] on div "Line Items" at bounding box center [160, 159] width 64 height 33
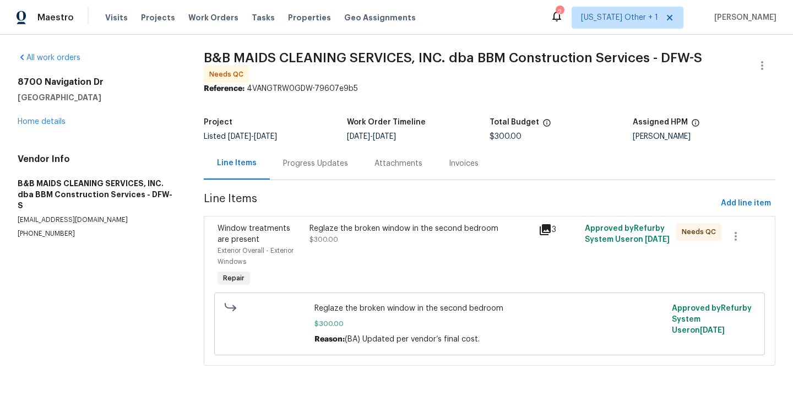
click at [390, 227] on div "Reglaze the broken window in the second bedroom" at bounding box center [421, 228] width 223 height 11
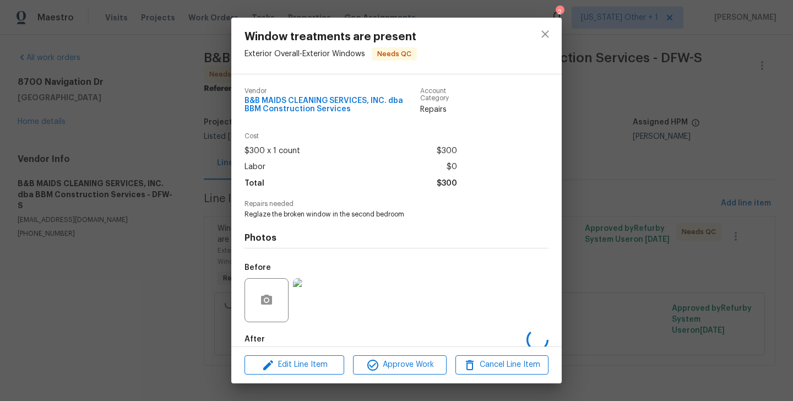
scroll to position [58, 0]
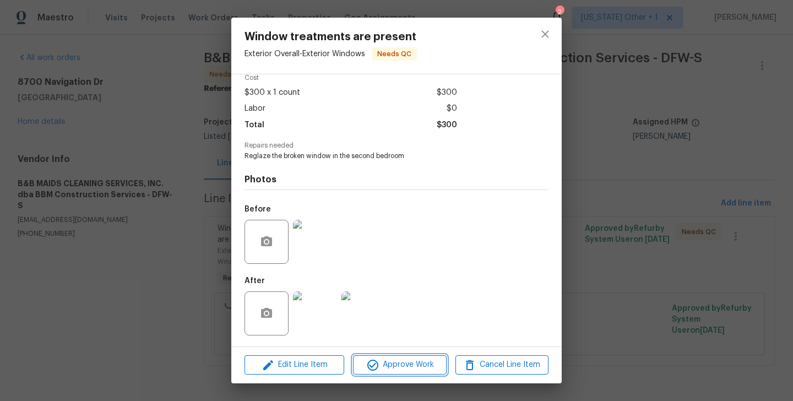
click at [386, 364] on span "Approve Work" at bounding box center [399, 365] width 87 height 14
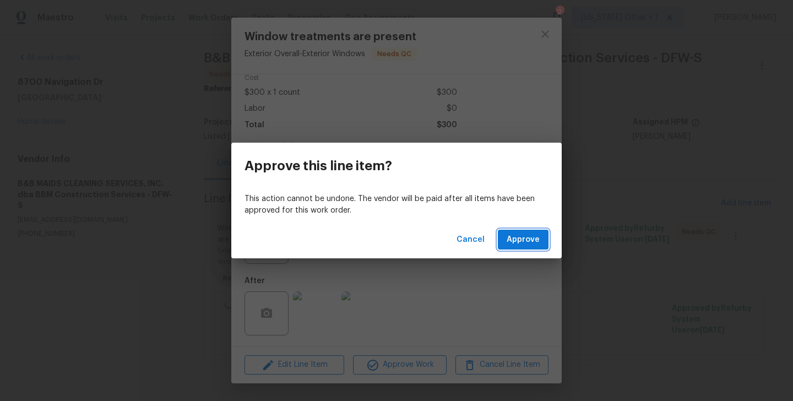
click at [533, 245] on span "Approve" at bounding box center [523, 240] width 33 height 14
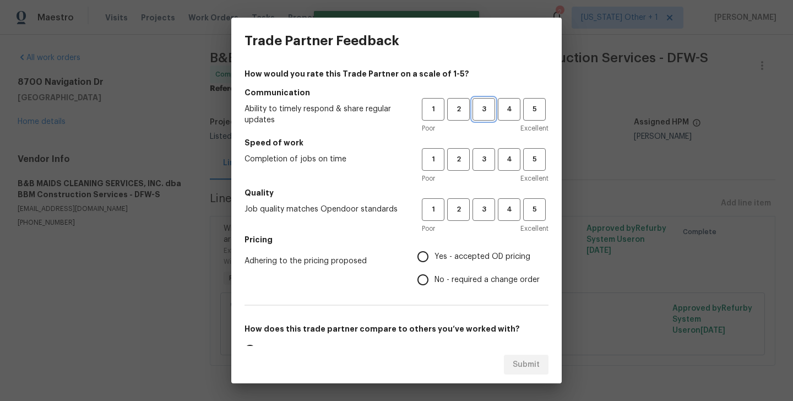
click at [489, 110] on span "3" at bounding box center [484, 109] width 20 height 13
click at [489, 155] on span "3" at bounding box center [484, 159] width 20 height 13
click at [489, 233] on div "Poor Excellent" at bounding box center [485, 228] width 127 height 11
click at [489, 220] on button "3" at bounding box center [484, 209] width 23 height 23
click at [471, 267] on label "Yes - accepted OD pricing" at bounding box center [476, 256] width 128 height 23
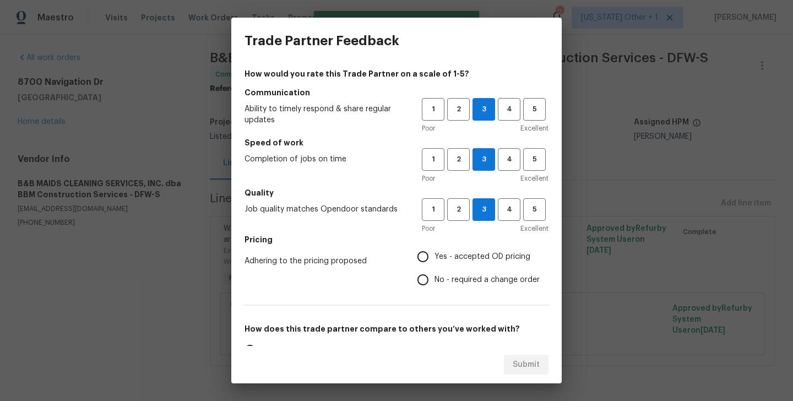
click at [435, 267] on input "Yes - accepted OD pricing" at bounding box center [423, 256] width 23 height 23
radio input "true"
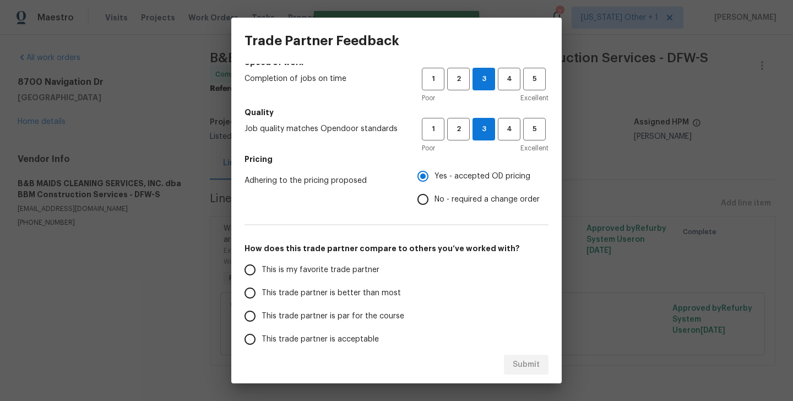
scroll to position [81, 0]
click at [445, 192] on label "No - required a change order" at bounding box center [476, 198] width 128 height 23
click at [435, 192] on input "No - required a change order" at bounding box center [423, 198] width 23 height 23
radio input "true"
click at [335, 295] on span "This trade partner is better than most" at bounding box center [331, 293] width 139 height 12
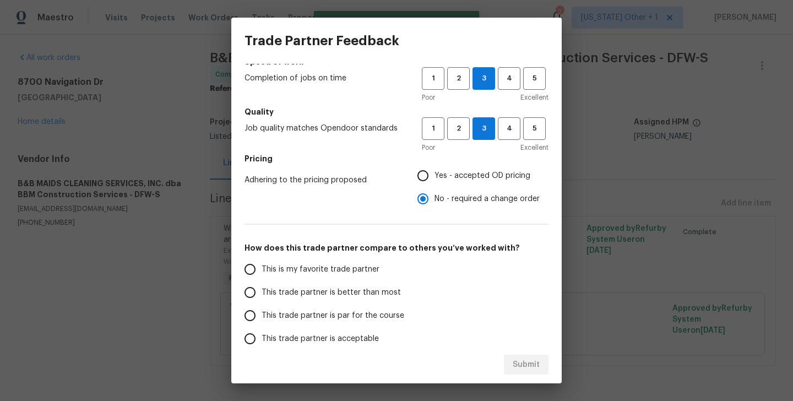
click at [262, 295] on input "This trade partner is better than most" at bounding box center [250, 292] width 23 height 23
click at [512, 361] on button "Submit" at bounding box center [526, 365] width 45 height 20
radio input "true"
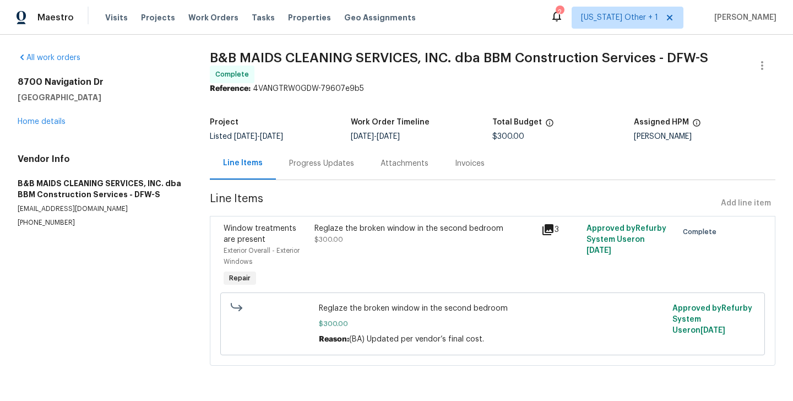
click at [314, 165] on div "Progress Updates" at bounding box center [321, 163] width 65 height 11
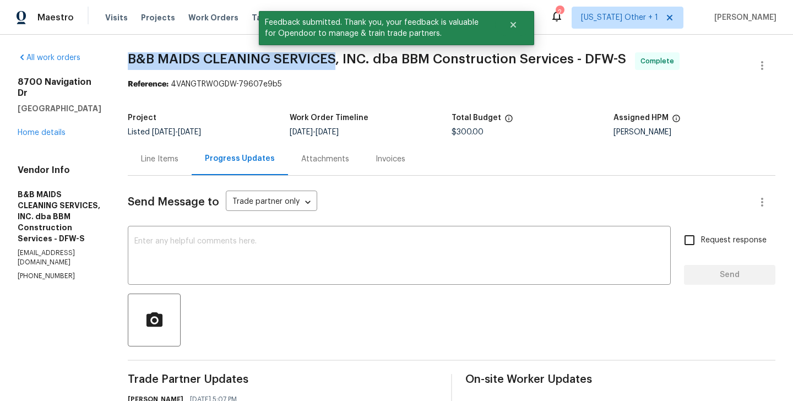
drag, startPoint x: 169, startPoint y: 60, endPoint x: 376, endPoint y: 56, distance: 206.6
click at [376, 56] on span "B&B MAIDS CLEANING SERVICES, INC. dba BBM Construction Services - DFW-S" at bounding box center [377, 58] width 499 height 13
copy span "B&B MAIDS CLEANING SERVICES"
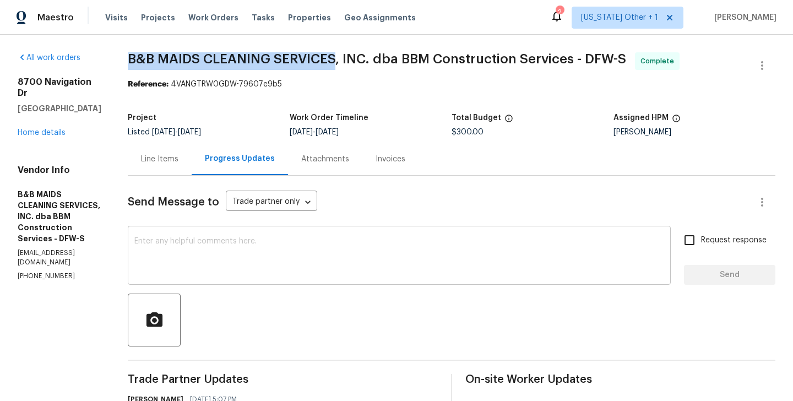
scroll to position [205, 0]
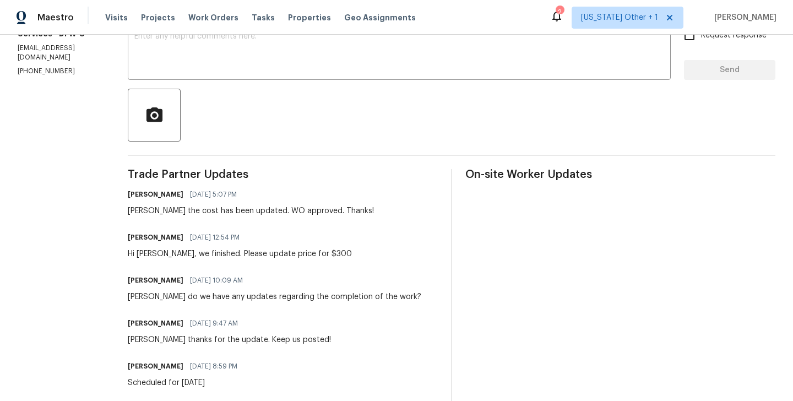
click at [256, 256] on div "Hi [PERSON_NAME], we finished. Please update price for $300" at bounding box center [240, 253] width 224 height 11
drag, startPoint x: 256, startPoint y: 255, endPoint x: 390, endPoint y: 255, distance: 133.9
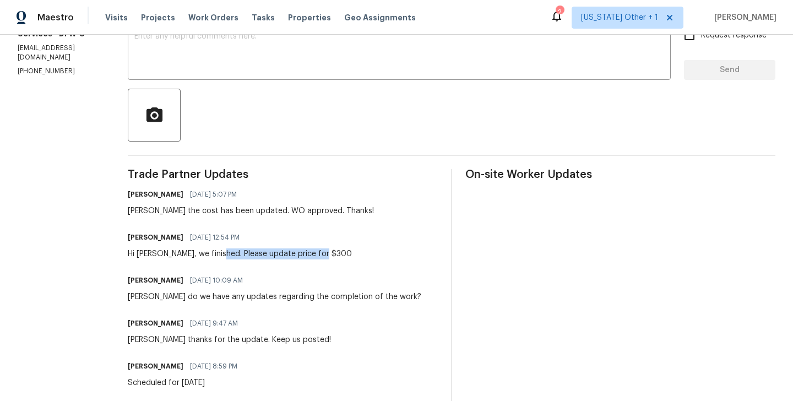
click at [390, 255] on div "[PERSON_NAME] [DEMOGRAPHIC_DATA] 12:54 PM Hi [PERSON_NAME], we finished. Please…" at bounding box center [283, 245] width 310 height 30
copy div "Please update price for $300"
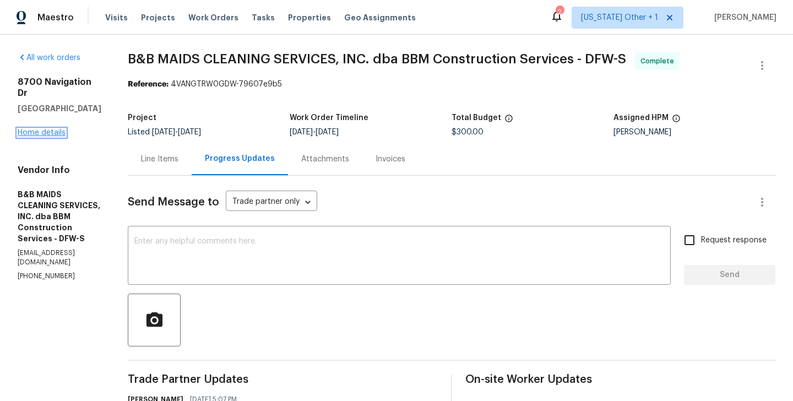
click at [42, 129] on link "Home details" at bounding box center [42, 133] width 48 height 8
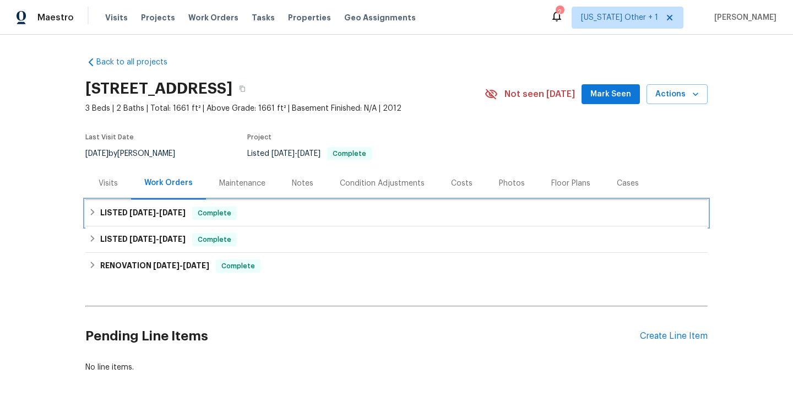
click at [215, 216] on span "Complete" at bounding box center [214, 213] width 42 height 11
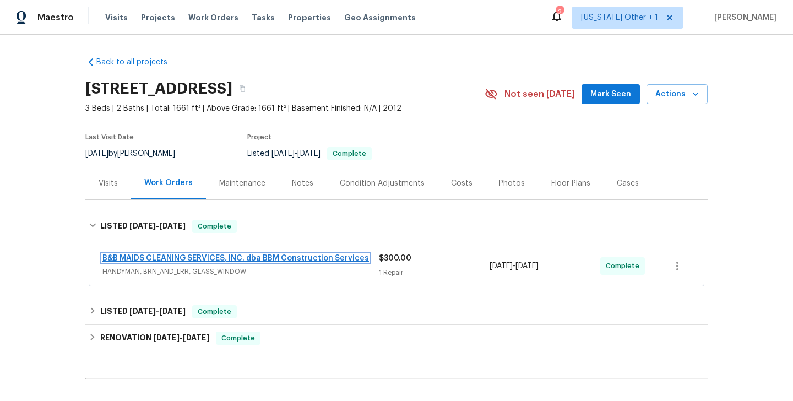
click at [206, 261] on link "B&B MAIDS CLEANING SERVICES, INC. dba BBM Construction Services" at bounding box center [235, 259] width 267 height 8
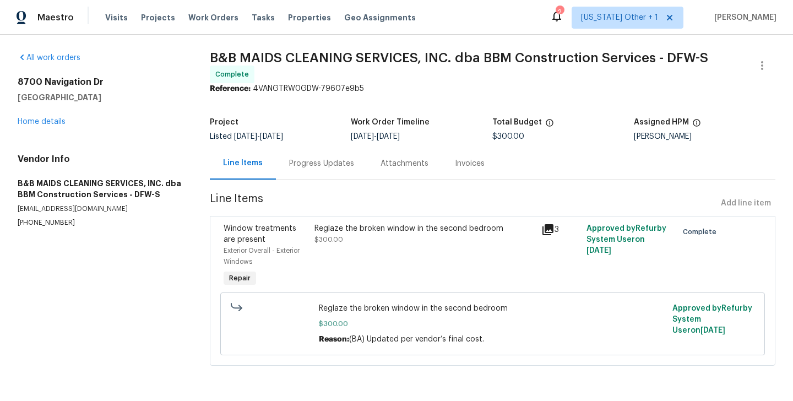
click at [307, 164] on div "Progress Updates" at bounding box center [321, 163] width 65 height 11
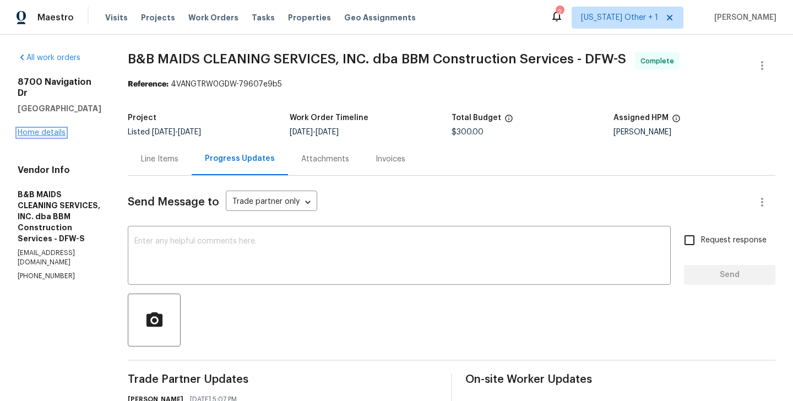
click at [56, 129] on link "Home details" at bounding box center [42, 133] width 48 height 8
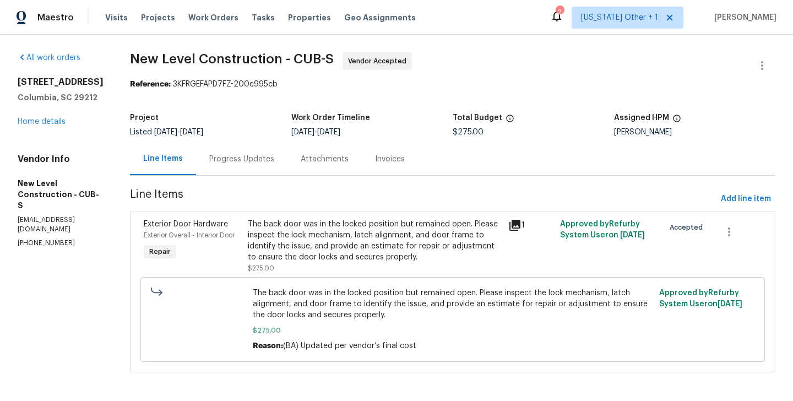
click at [268, 151] on div "Progress Updates" at bounding box center [241, 159] width 91 height 33
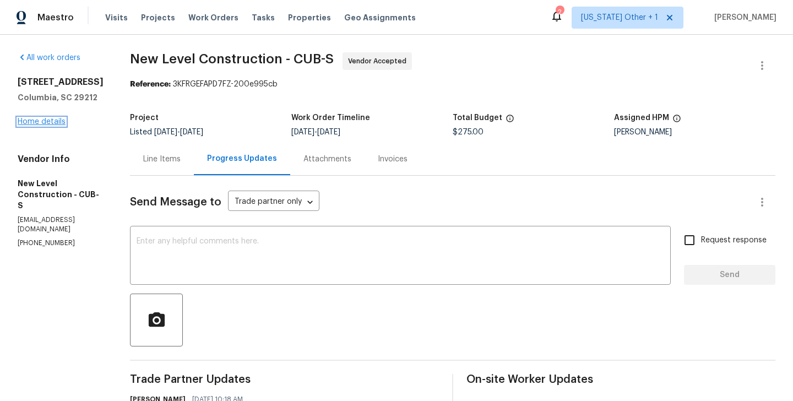
click at [35, 122] on link "Home details" at bounding box center [42, 122] width 48 height 8
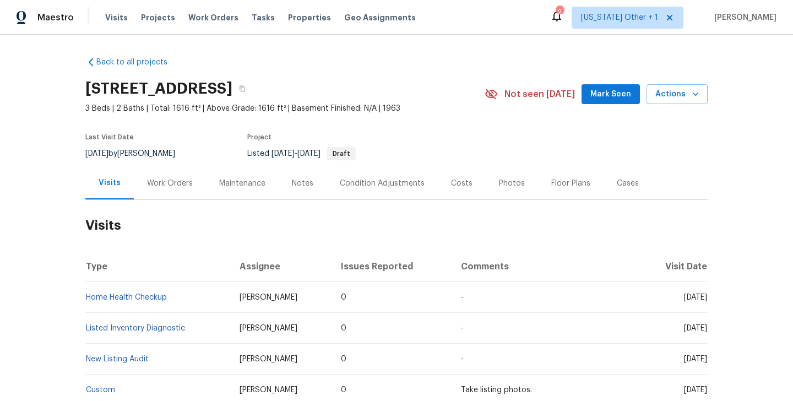
click at [179, 180] on div "Work Orders" at bounding box center [170, 183] width 46 height 11
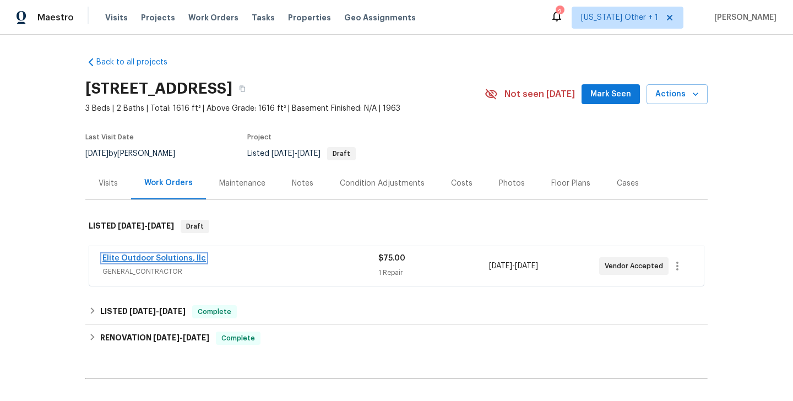
click at [181, 259] on link "Elite Outdoor Solutions, llc" at bounding box center [154, 259] width 104 height 8
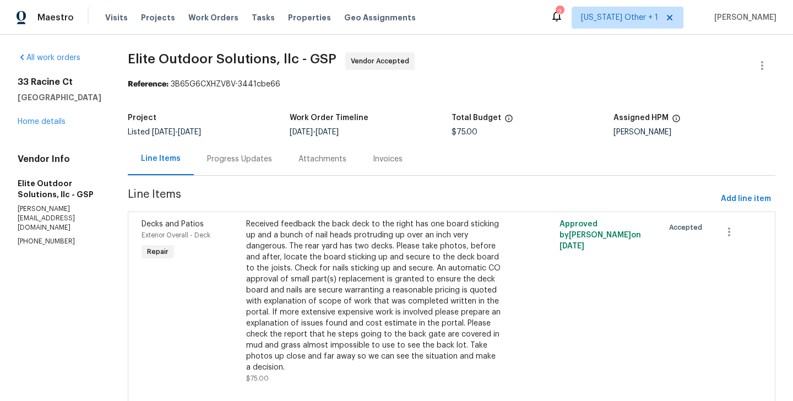
click at [248, 163] on div "Progress Updates" at bounding box center [239, 159] width 91 height 33
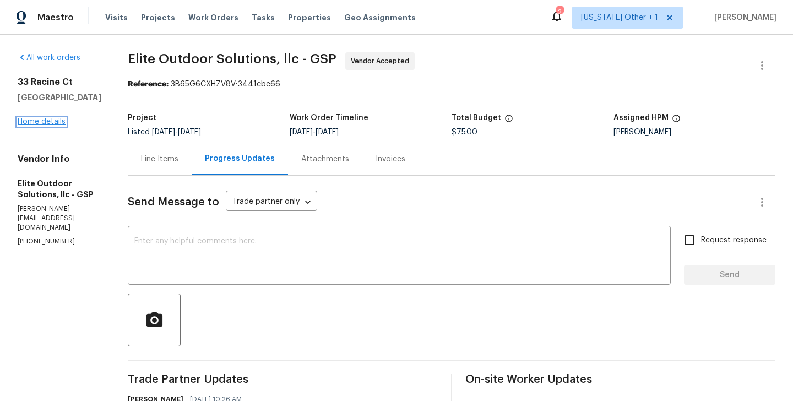
click at [49, 118] on link "Home details" at bounding box center [42, 122] width 48 height 8
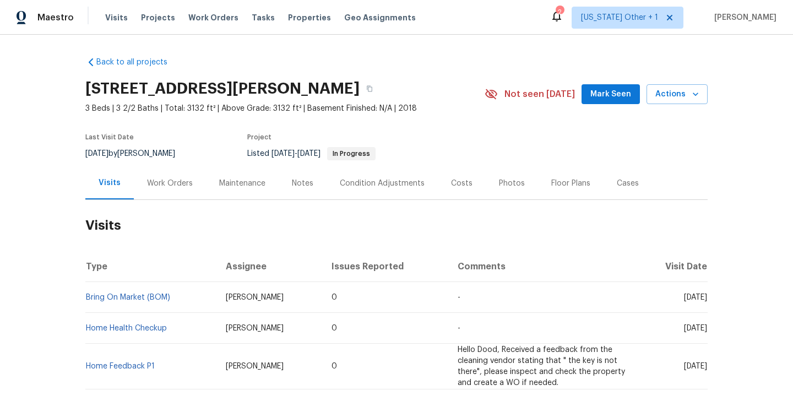
click at [160, 185] on div "Work Orders" at bounding box center [170, 183] width 46 height 11
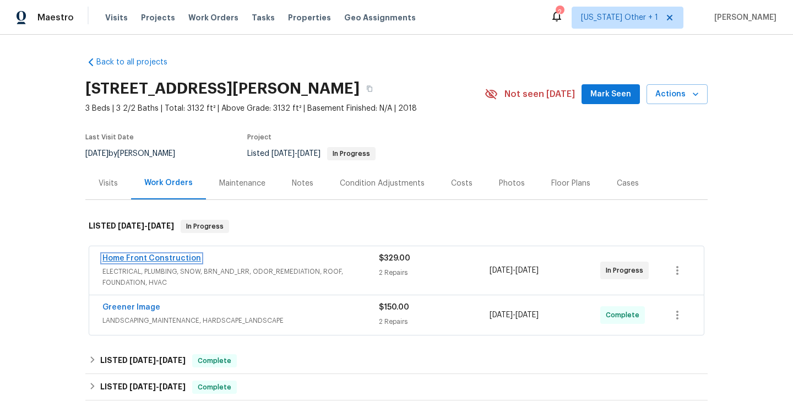
click at [180, 259] on link "Home Front Construction" at bounding box center [151, 259] width 99 height 8
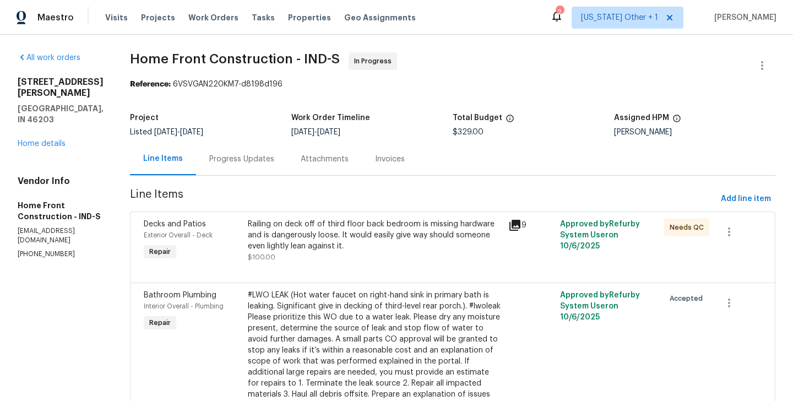
click at [274, 154] on div "Progress Updates" at bounding box center [241, 159] width 65 height 11
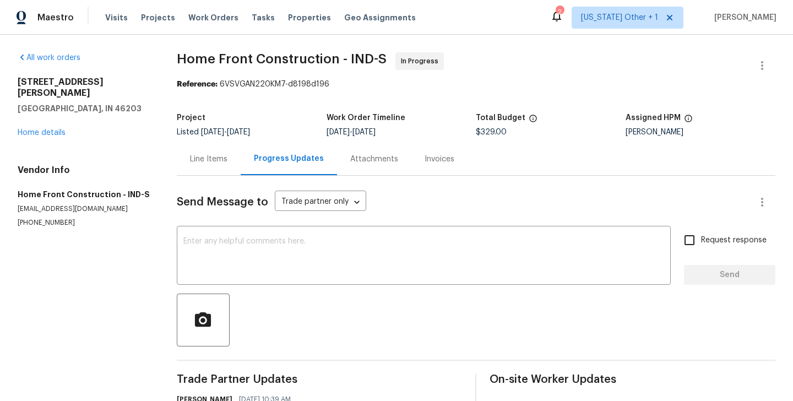
click at [230, 152] on div "Line Items" at bounding box center [209, 159] width 64 height 33
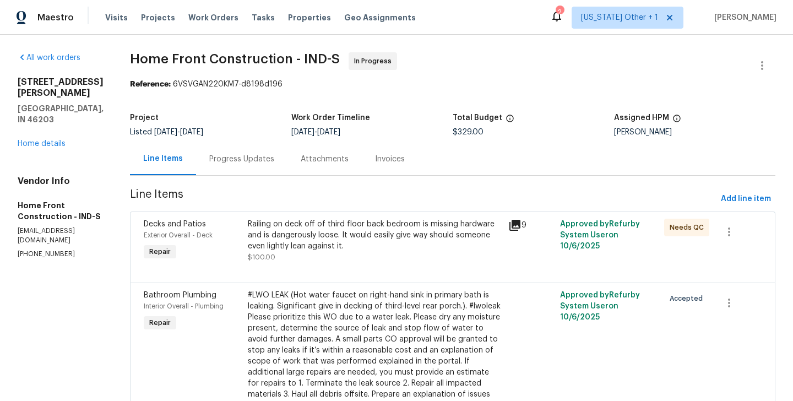
click at [393, 250] on div "Railing on deck off of third floor back bedroom is missing hardware and is dang…" at bounding box center [375, 235] width 254 height 33
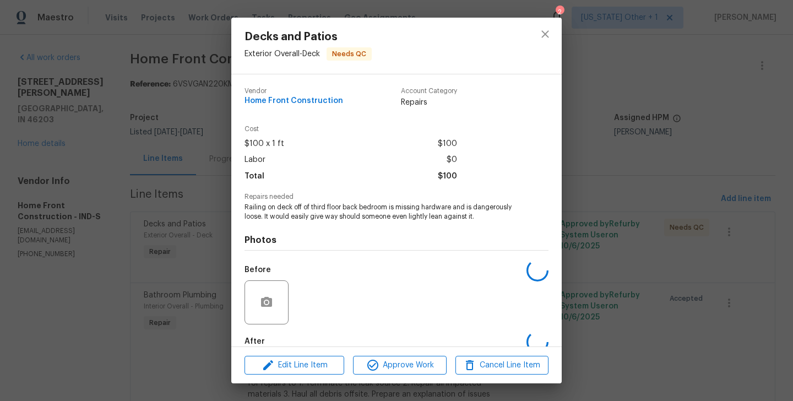
scroll to position [61, 0]
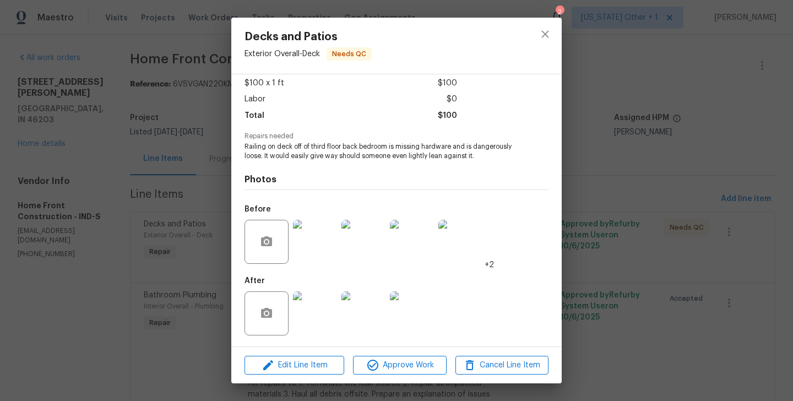
click at [311, 316] on img at bounding box center [315, 313] width 44 height 44
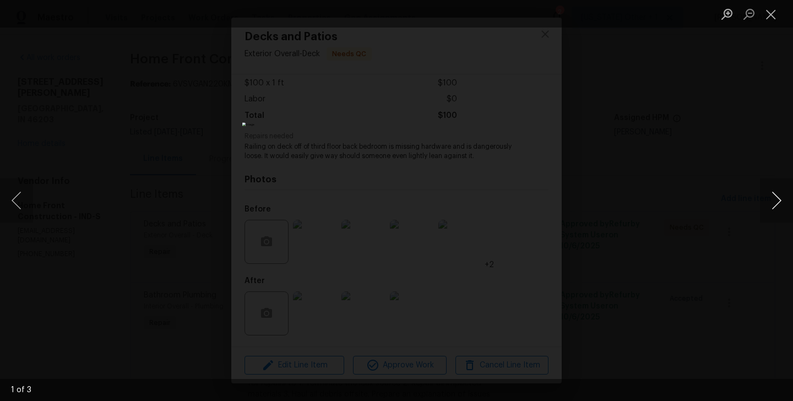
click at [782, 203] on button "Next image" at bounding box center [776, 201] width 33 height 44
click at [23, 186] on button "Previous image" at bounding box center [16, 201] width 33 height 44
click at [541, 136] on div "Lightbox" at bounding box center [396, 200] width 793 height 401
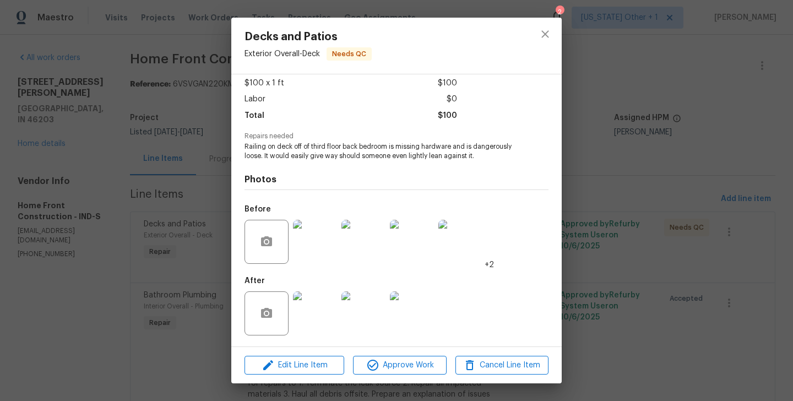
click at [661, 155] on div "Decks and Patios Exterior Overall - Deck Needs QC Vendor Home Front Constructio…" at bounding box center [396, 200] width 793 height 401
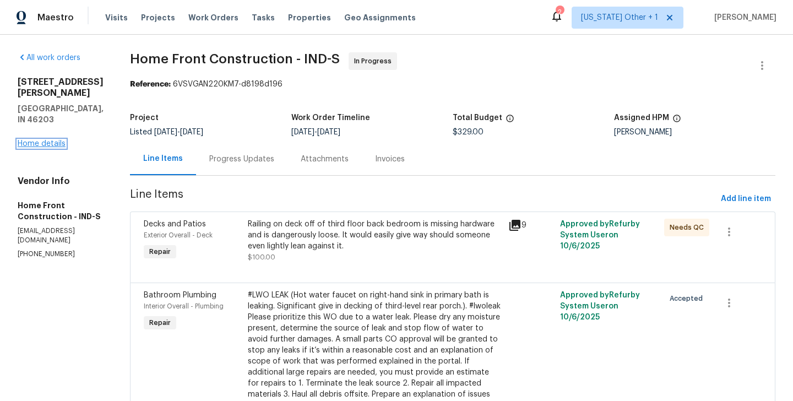
click at [54, 140] on link "Home details" at bounding box center [42, 144] width 48 height 8
